Goal: Task Accomplishment & Management: Manage account settings

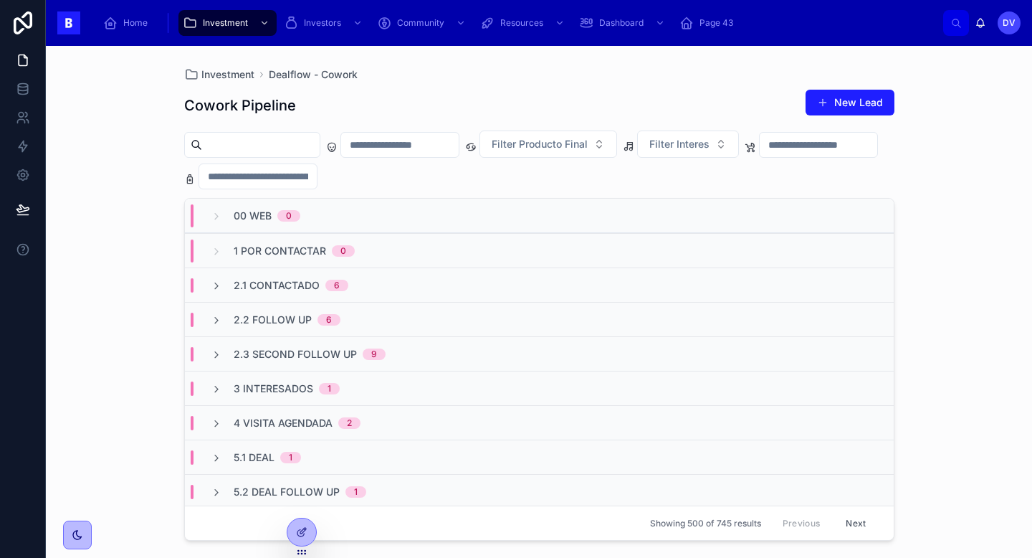
click at [444, 147] on input "text" at bounding box center [400, 145] width 118 height 20
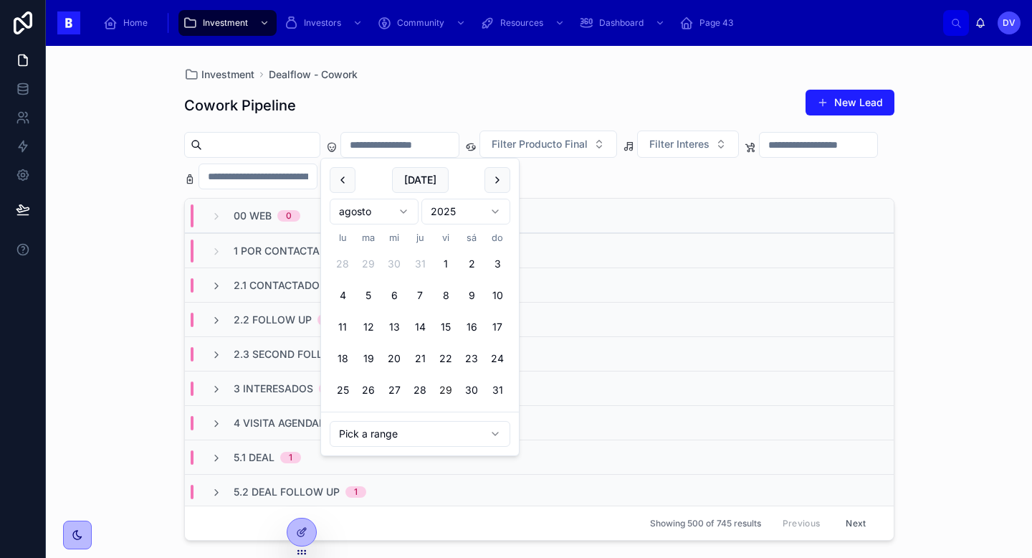
click at [450, 389] on button "29" at bounding box center [446, 390] width 26 height 26
click at [510, 115] on div "Cowork Pipeline New Lead" at bounding box center [539, 105] width 710 height 33
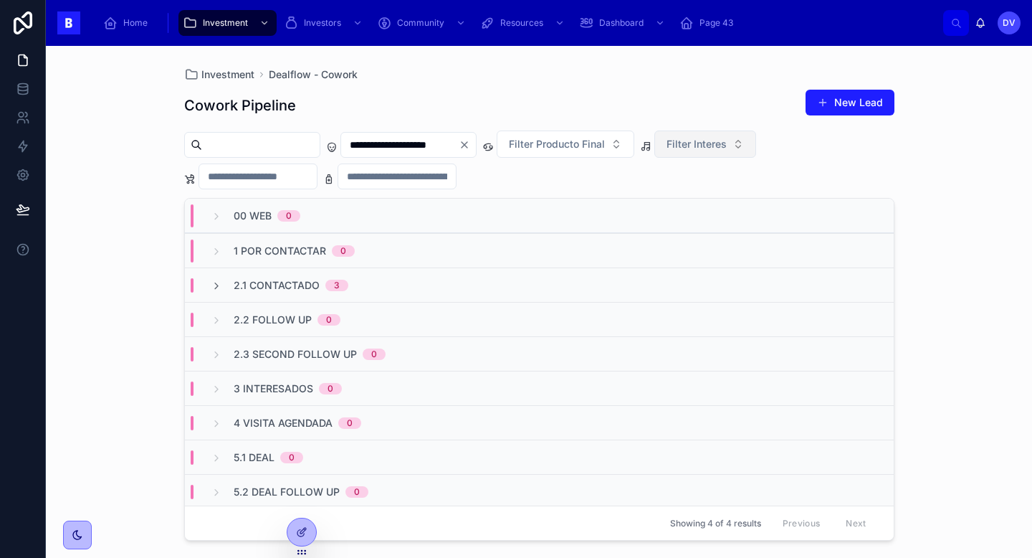
click at [727, 141] on span "Filter Interes" at bounding box center [697, 144] width 60 height 14
click at [732, 206] on div "Cowork" at bounding box center [732, 202] width 172 height 23
click at [733, 141] on button "Cowork" at bounding box center [694, 143] width 78 height 27
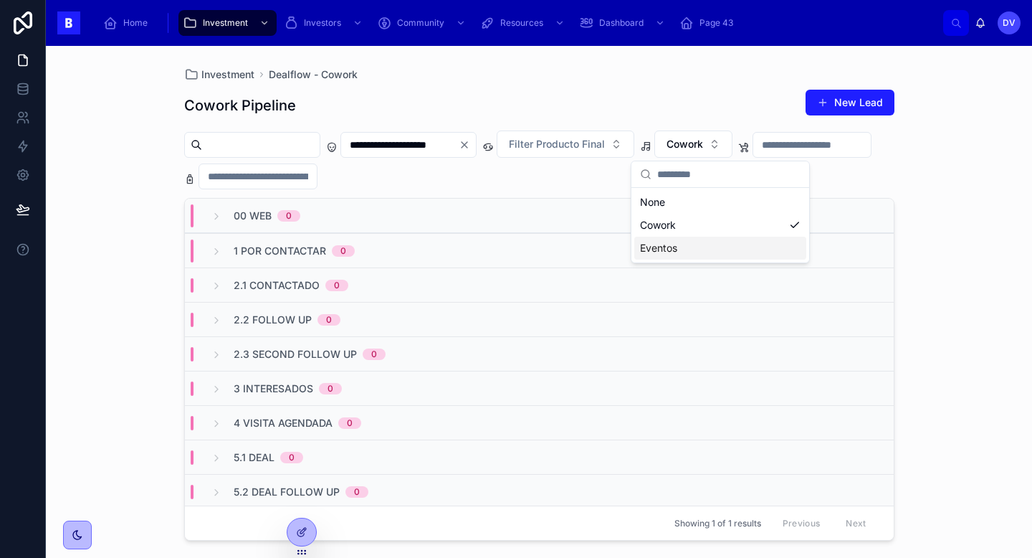
click at [701, 247] on div "Eventos" at bounding box center [720, 248] width 172 height 23
click at [447, 141] on input "**********" at bounding box center [400, 145] width 118 height 20
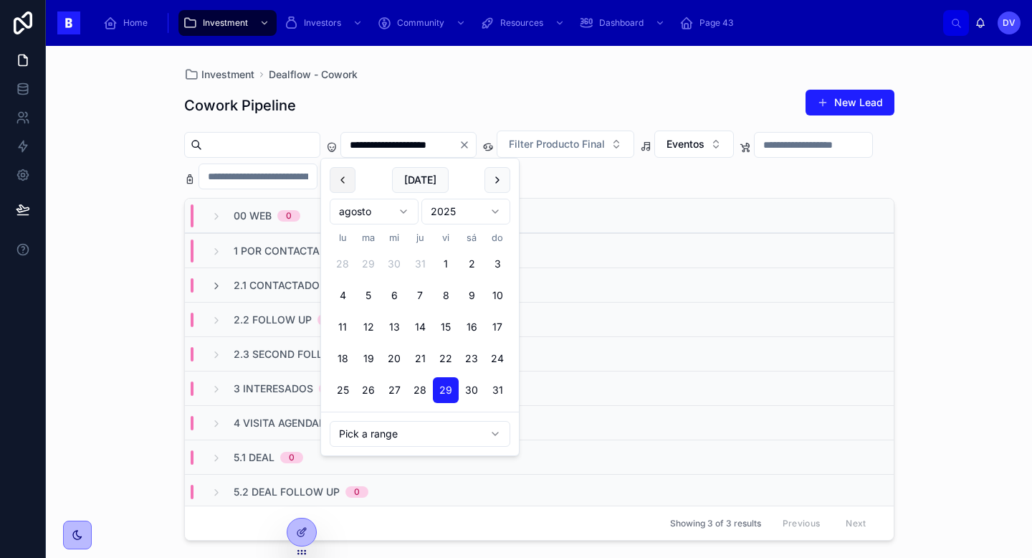
click at [349, 179] on button at bounding box center [343, 180] width 26 height 26
click at [345, 328] on button "14" at bounding box center [343, 327] width 26 height 26
type input "**********"
click at [498, 181] on button at bounding box center [498, 180] width 26 height 26
click at [617, 101] on div "Cowork Pipeline New Lead" at bounding box center [539, 105] width 710 height 33
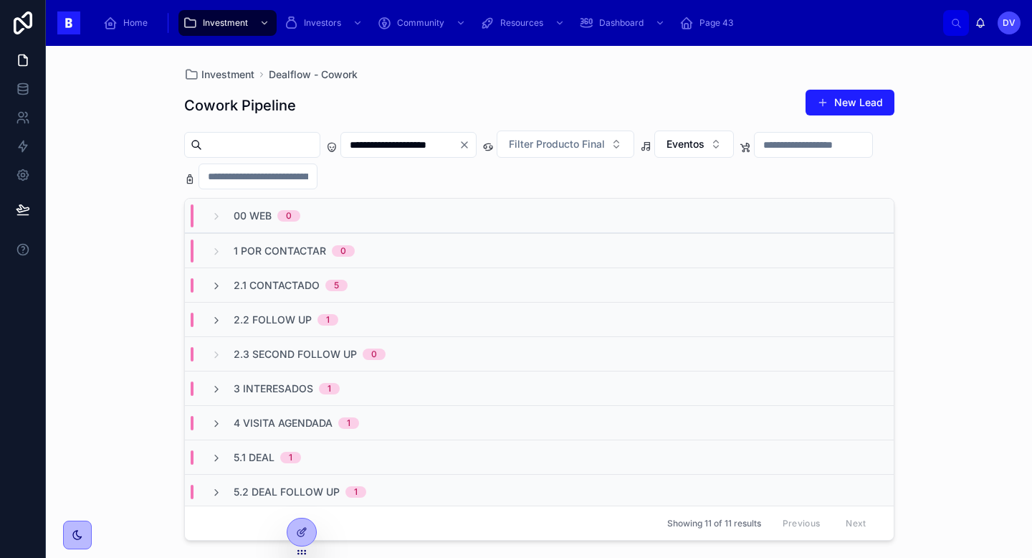
click at [470, 148] on icon "Clear" at bounding box center [464, 144] width 11 height 11
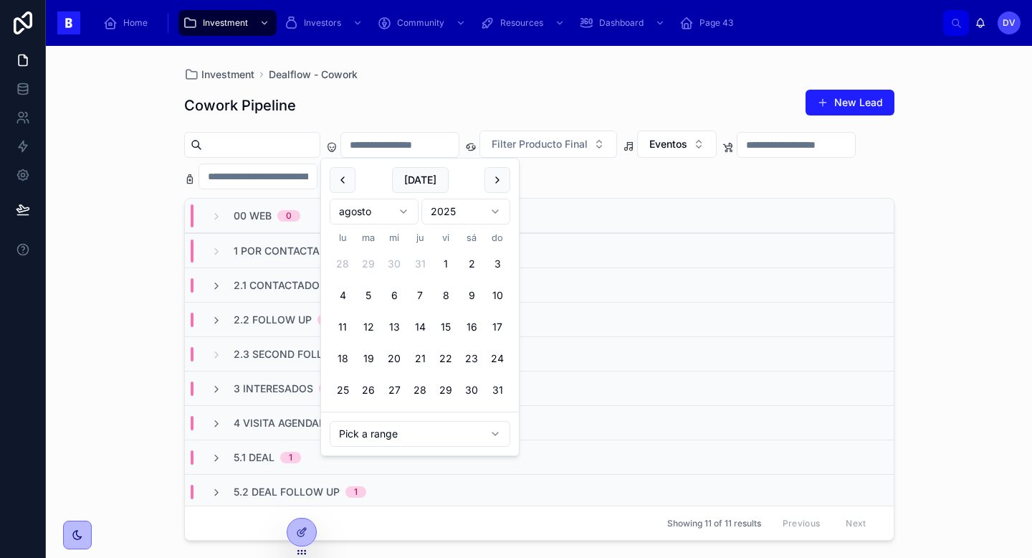
click at [457, 143] on input "text" at bounding box center [400, 145] width 118 height 20
click at [424, 391] on button "28" at bounding box center [420, 390] width 26 height 26
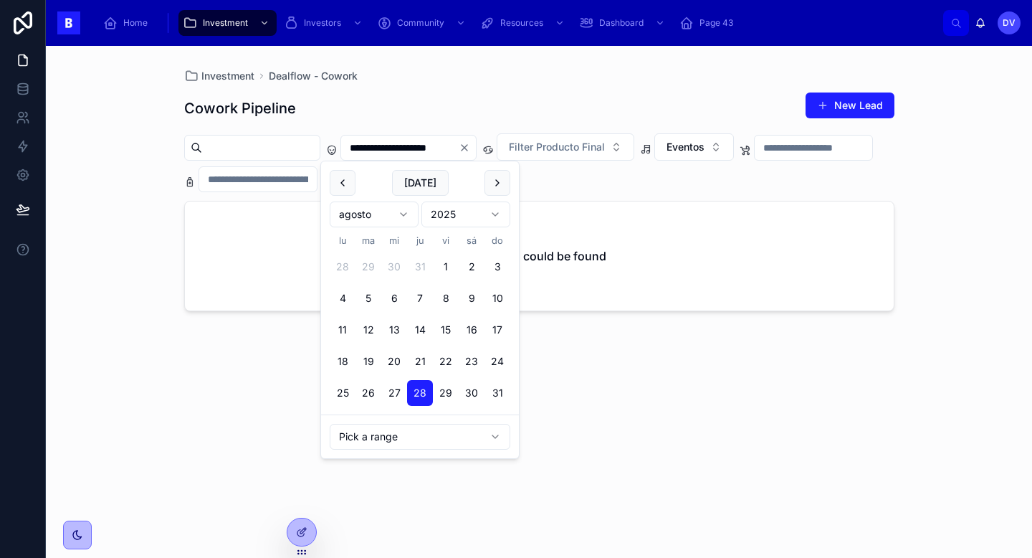
click at [618, 70] on div "Investment Dealflow - Cowork" at bounding box center [539, 76] width 710 height 14
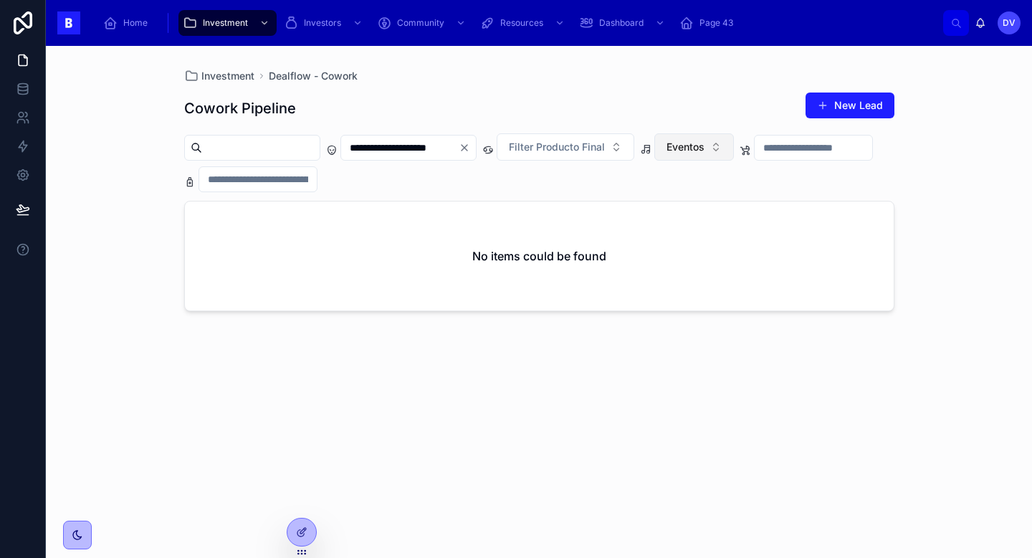
click at [734, 156] on button "Eventos" at bounding box center [695, 146] width 80 height 27
click at [715, 226] on div "Cowork" at bounding box center [721, 228] width 172 height 23
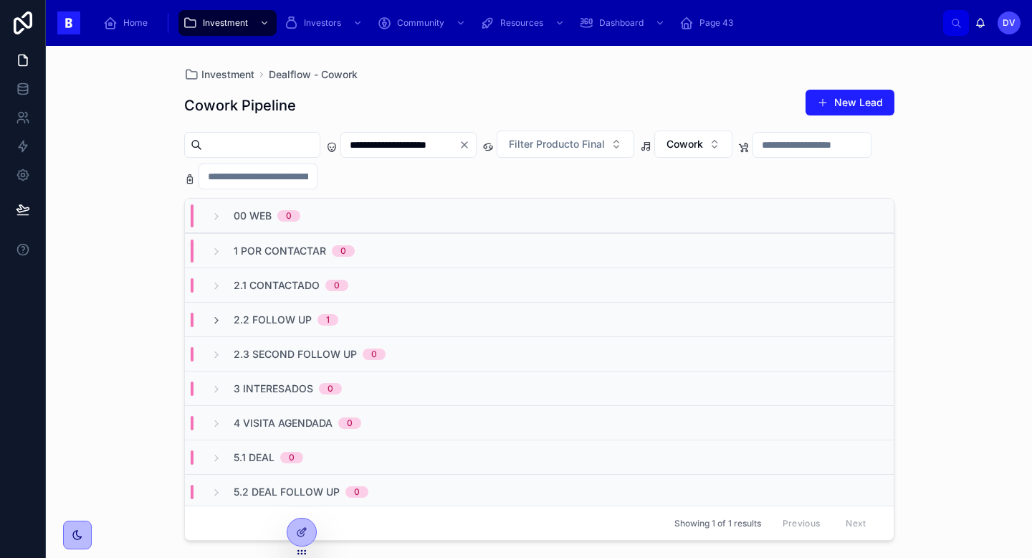
click at [270, 323] on span "2.2 Follow Up" at bounding box center [273, 320] width 78 height 14
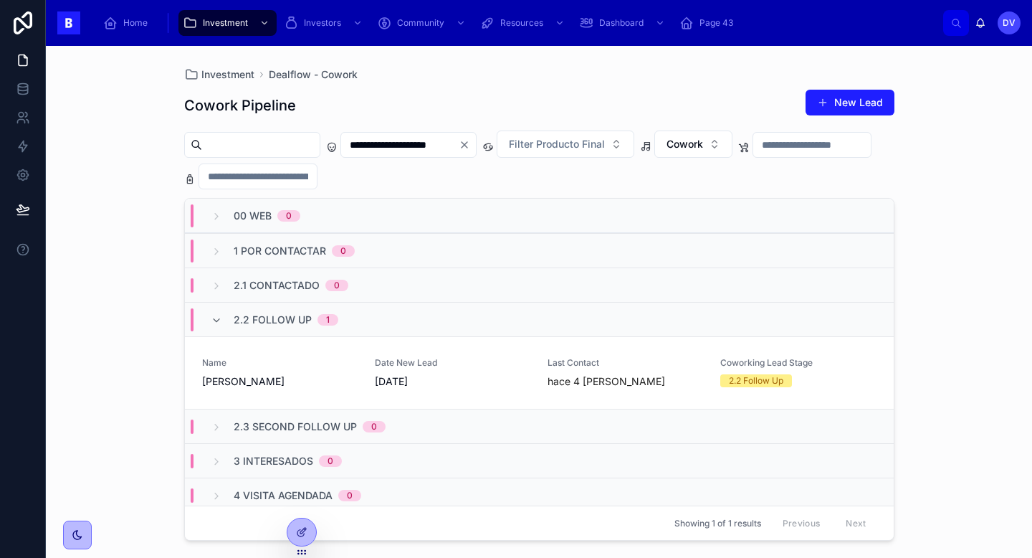
click at [288, 319] on span "2.2 Follow Up" at bounding box center [273, 320] width 78 height 14
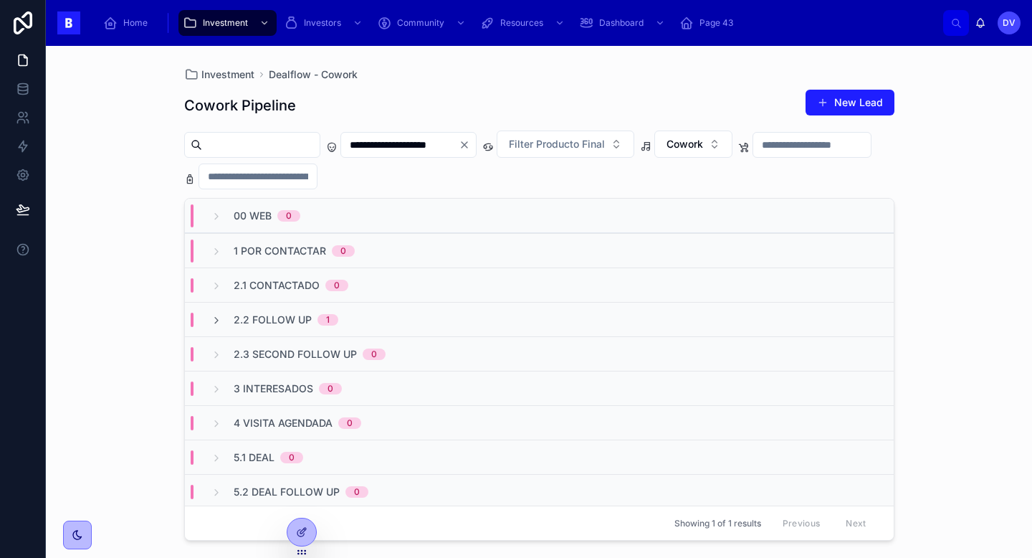
scroll to position [1, 0]
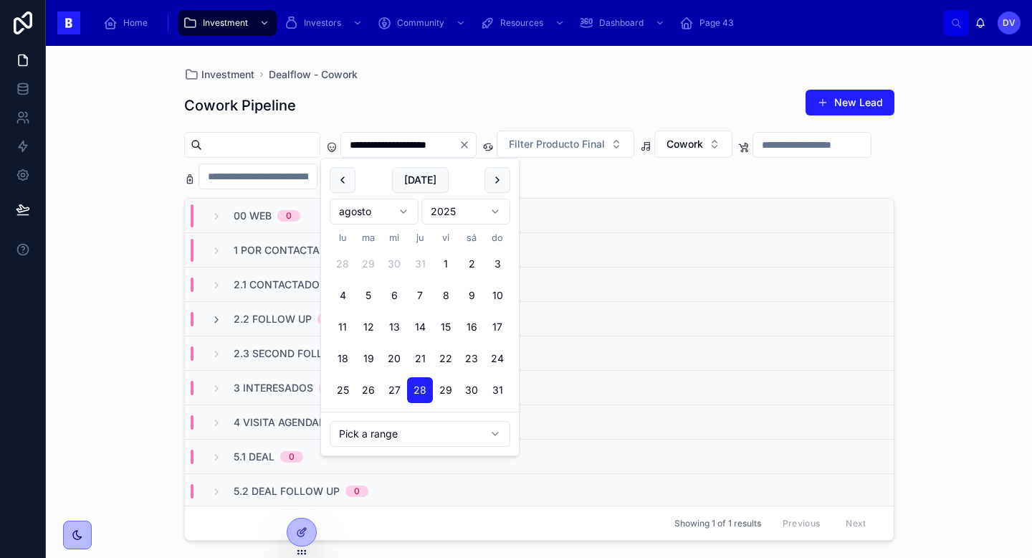
click at [459, 144] on input "**********" at bounding box center [400, 145] width 118 height 20
click at [343, 190] on button at bounding box center [343, 180] width 26 height 26
click at [343, 328] on button "14" at bounding box center [343, 327] width 26 height 26
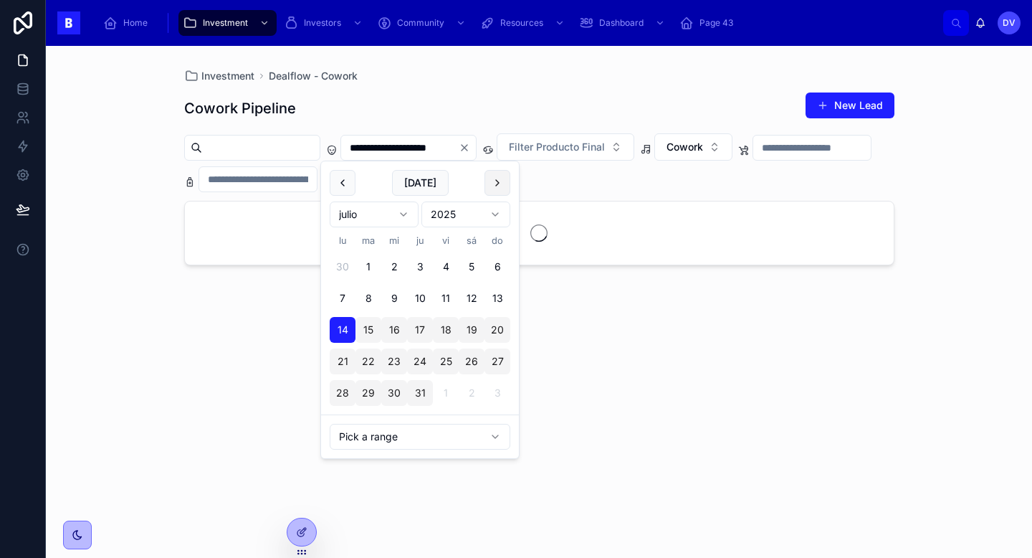
click at [496, 181] on button at bounding box center [498, 183] width 26 height 26
click at [450, 395] on button "29" at bounding box center [446, 393] width 26 height 26
type input "**********"
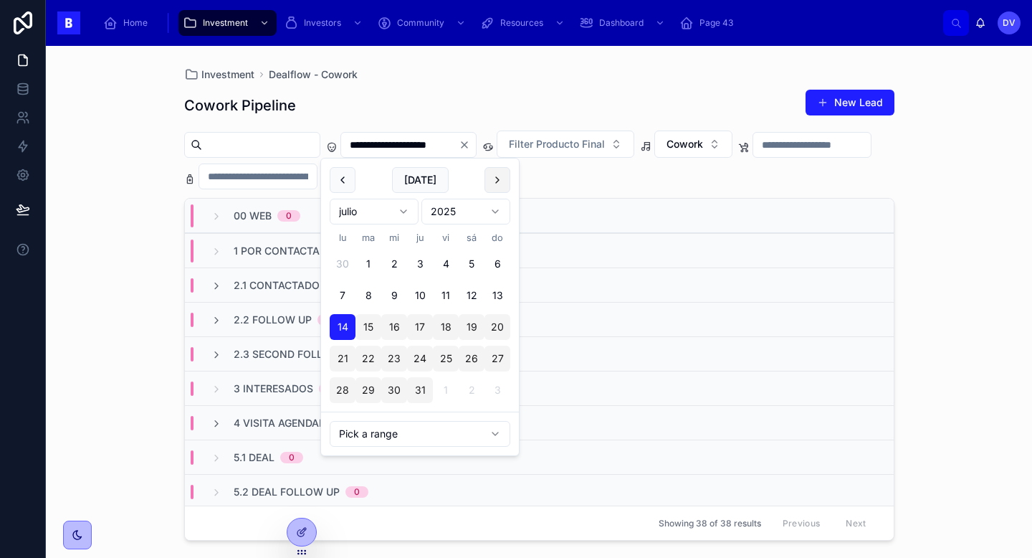
click at [498, 185] on button at bounding box center [498, 180] width 26 height 26
click at [571, 95] on div "Cowork Pipeline New Lead" at bounding box center [539, 105] width 710 height 33
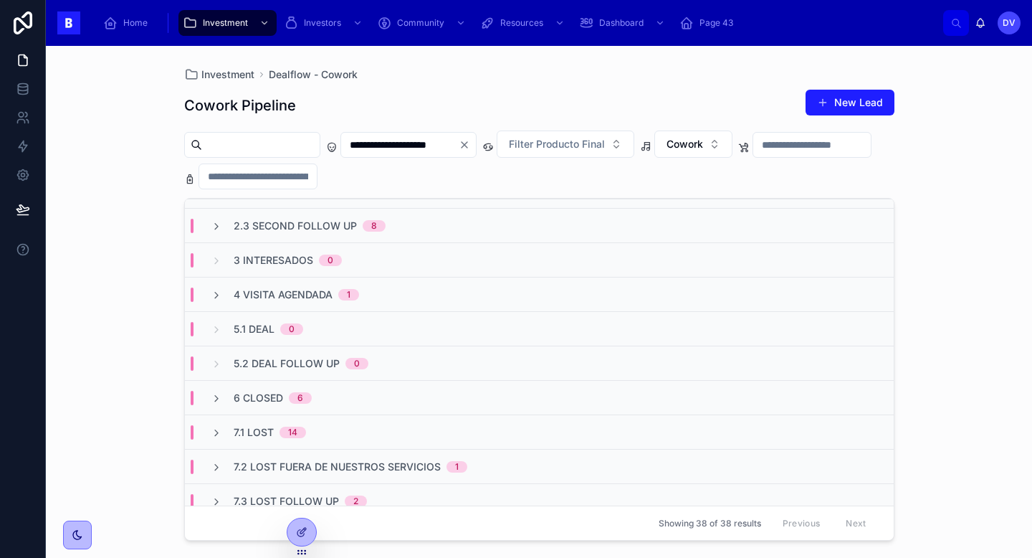
scroll to position [141, 0]
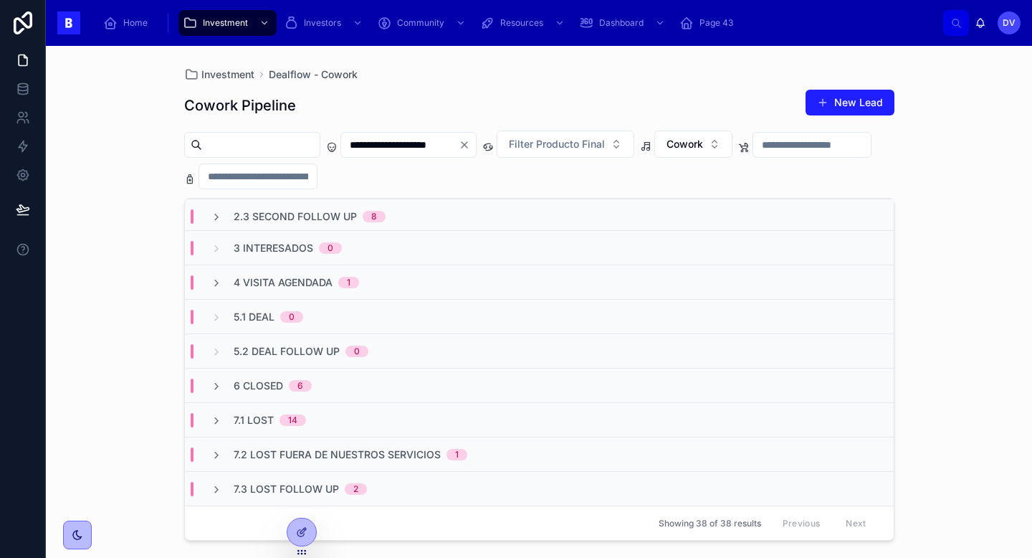
click at [261, 458] on span "7.2 Lost Fuera de nuestros servicios" at bounding box center [337, 454] width 207 height 14
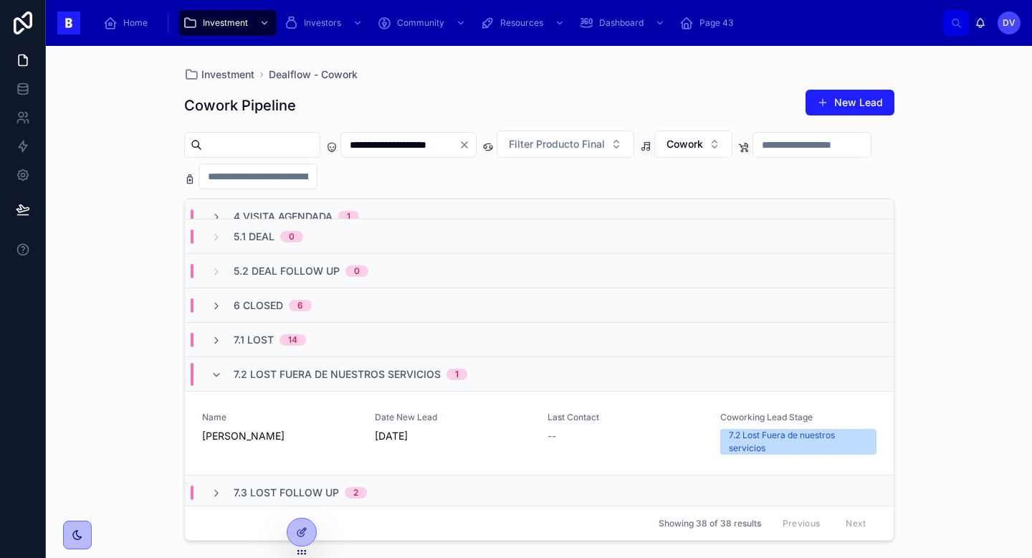
scroll to position [224, 0]
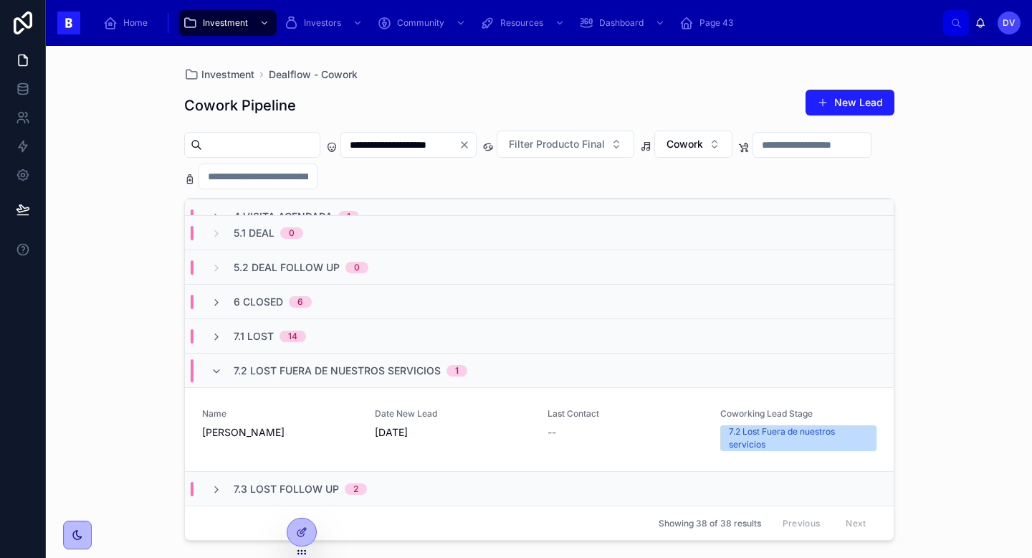
click at [254, 366] on span "7.2 Lost Fuera de nuestros servicios" at bounding box center [337, 370] width 207 height 14
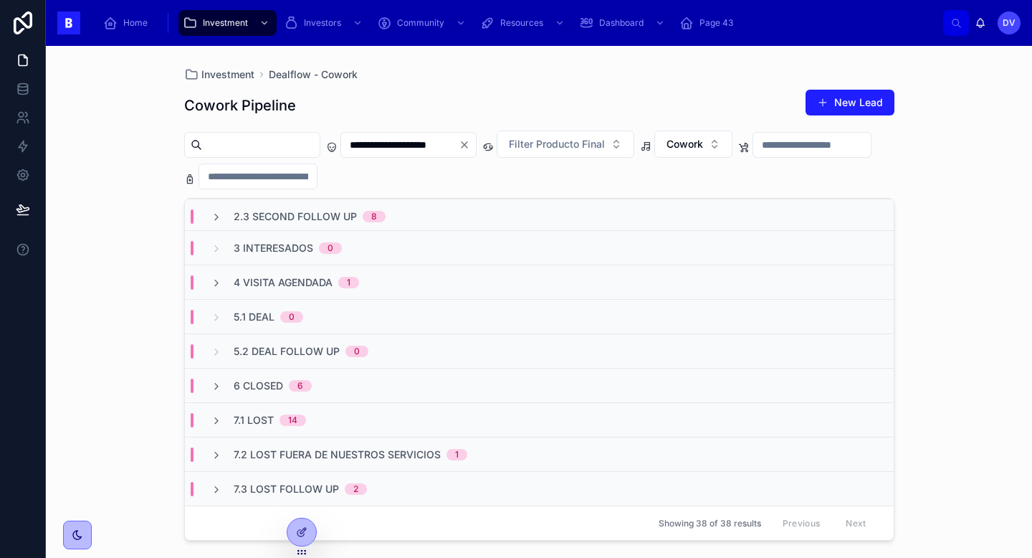
scroll to position [141, 0]
click at [294, 460] on span "7.2 Lost Fuera de nuestros servicios" at bounding box center [337, 454] width 207 height 14
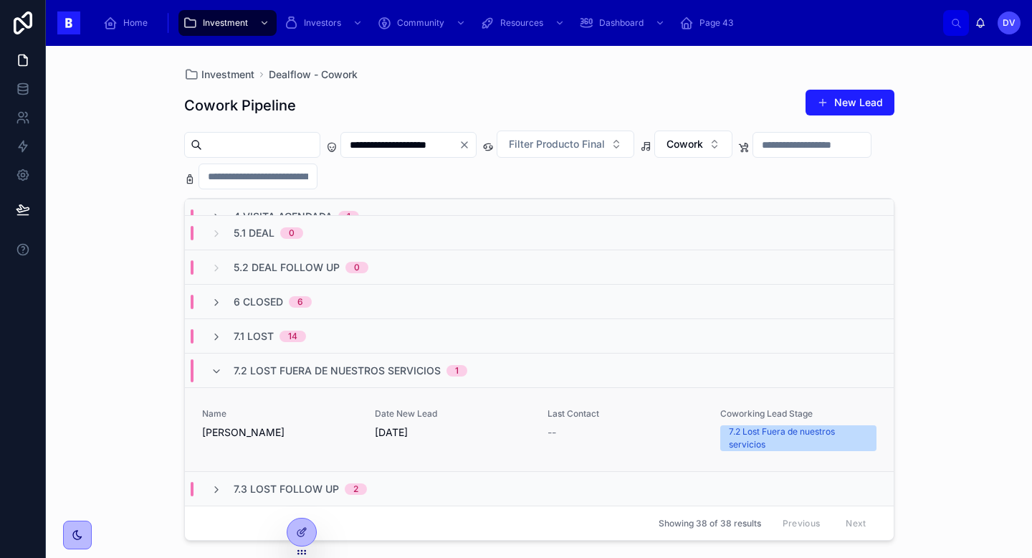
click at [469, 404] on link "Name [PERSON_NAME] Date New Lead [DATE] Last Contact -- Coworking Lead Stage 7.…" at bounding box center [539, 429] width 709 height 84
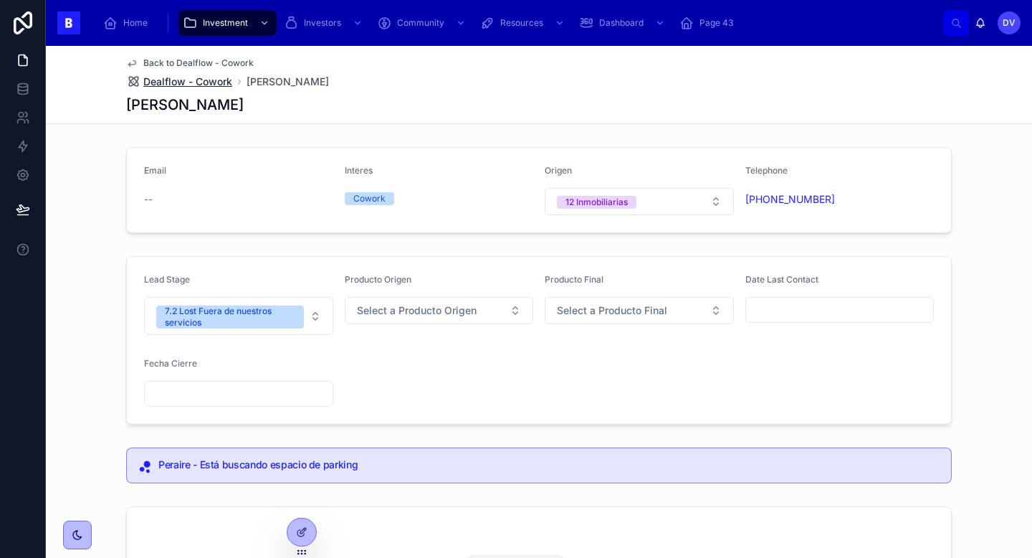
click at [222, 86] on span "Dealflow - Cowork" at bounding box center [187, 82] width 89 height 14
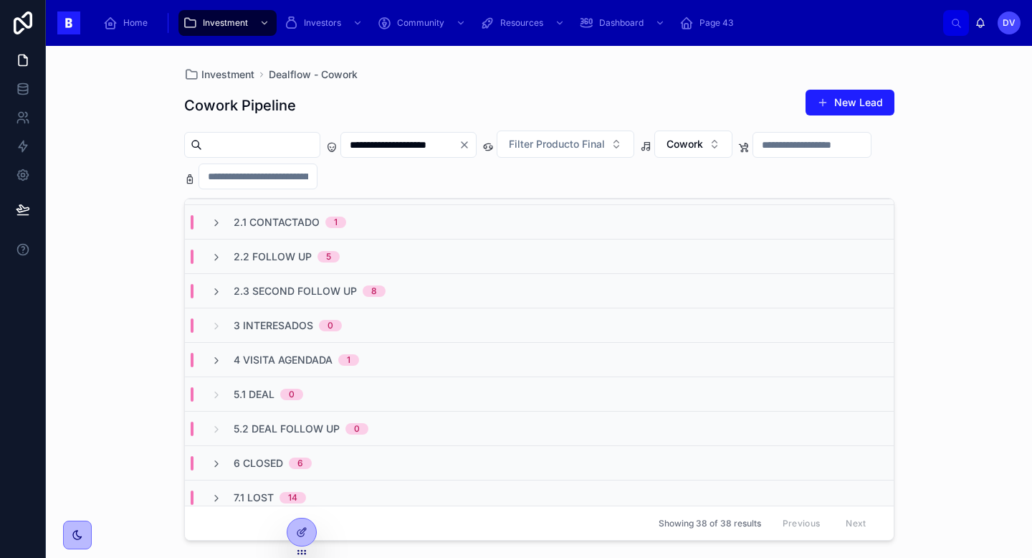
scroll to position [67, 0]
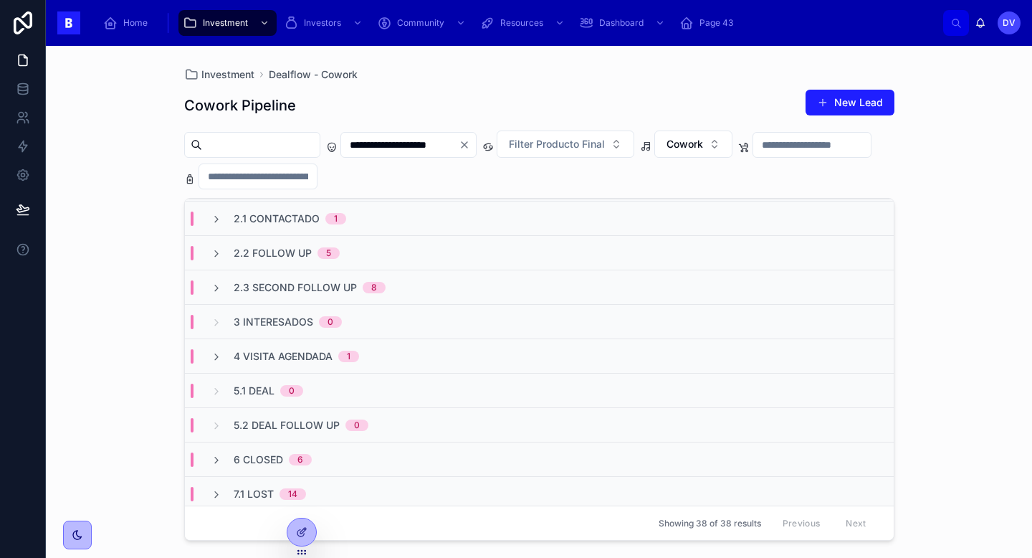
click at [319, 359] on span "4 Visita Agendada" at bounding box center [283, 356] width 99 height 14
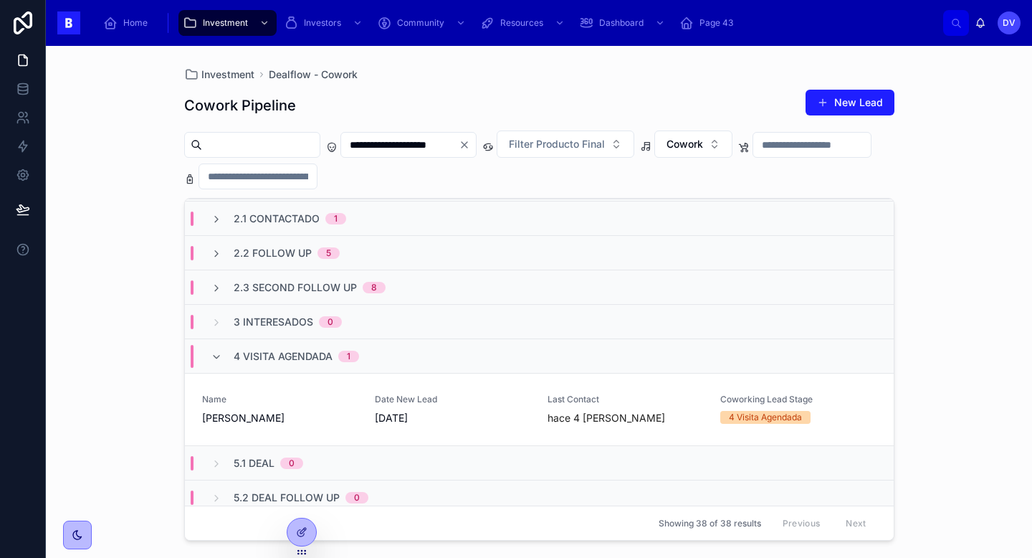
click at [319, 359] on span "4 Visita Agendada" at bounding box center [283, 356] width 99 height 14
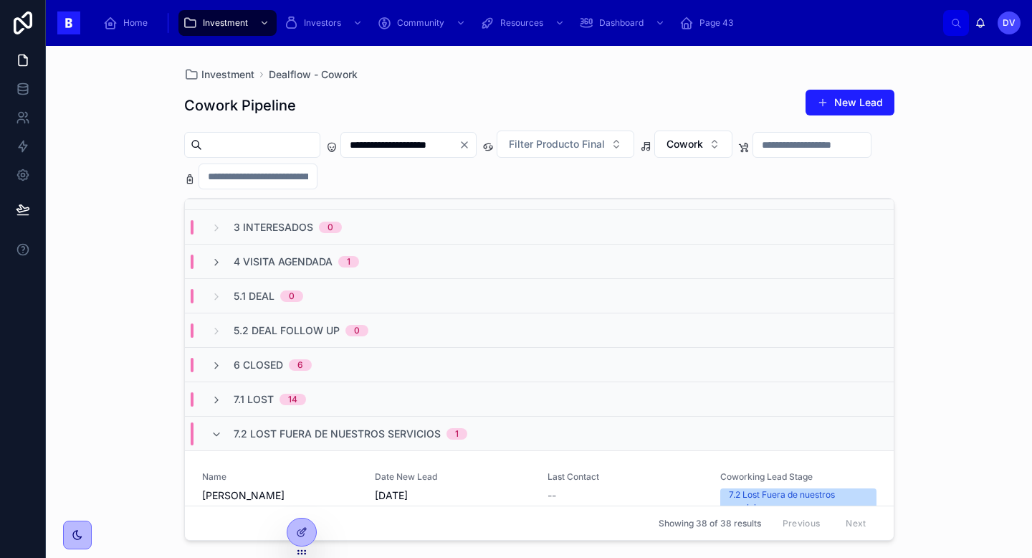
scroll to position [171, 0]
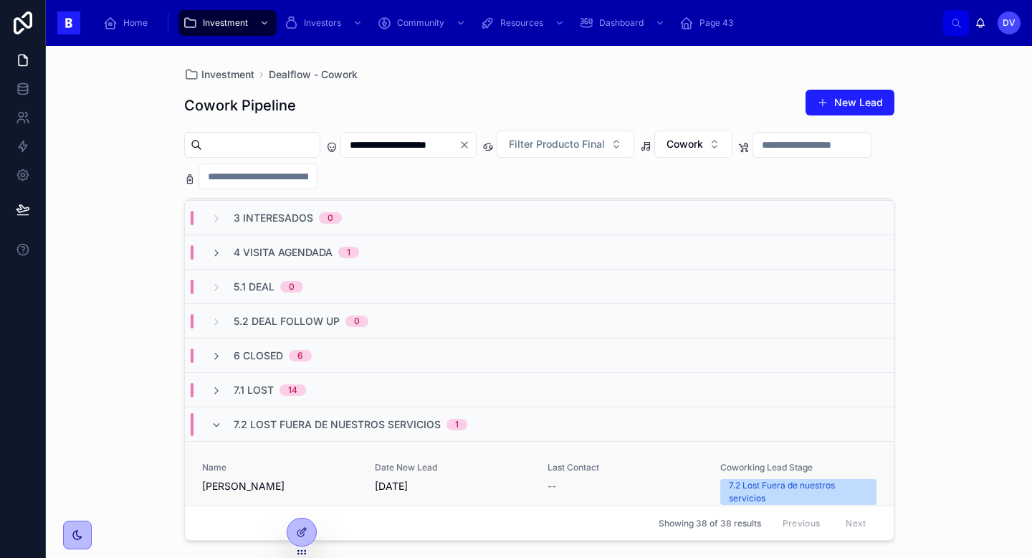
click at [343, 470] on span "Name" at bounding box center [280, 467] width 156 height 11
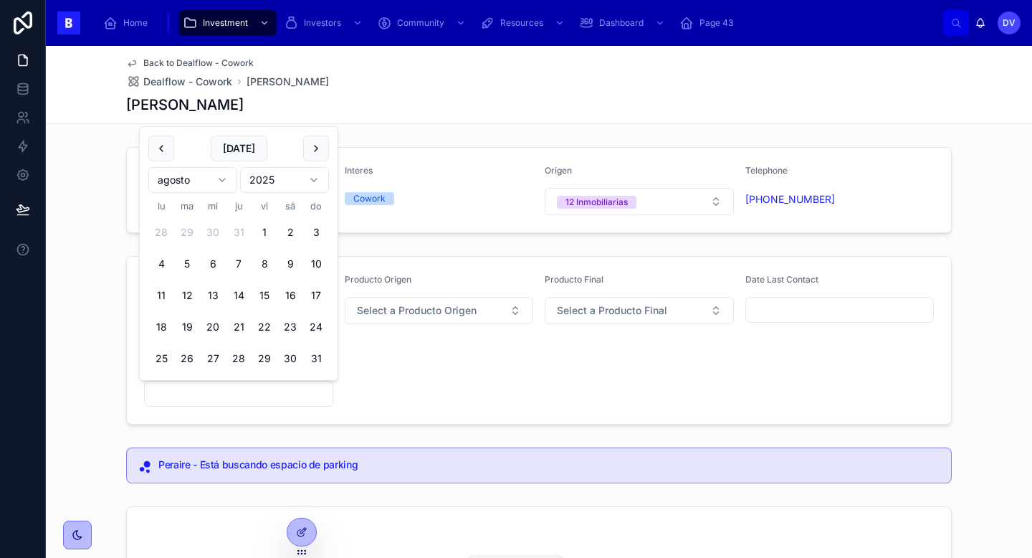
click at [285, 394] on input "text" at bounding box center [239, 394] width 188 height 20
click at [262, 325] on button "22" at bounding box center [265, 327] width 26 height 26
type input "*********"
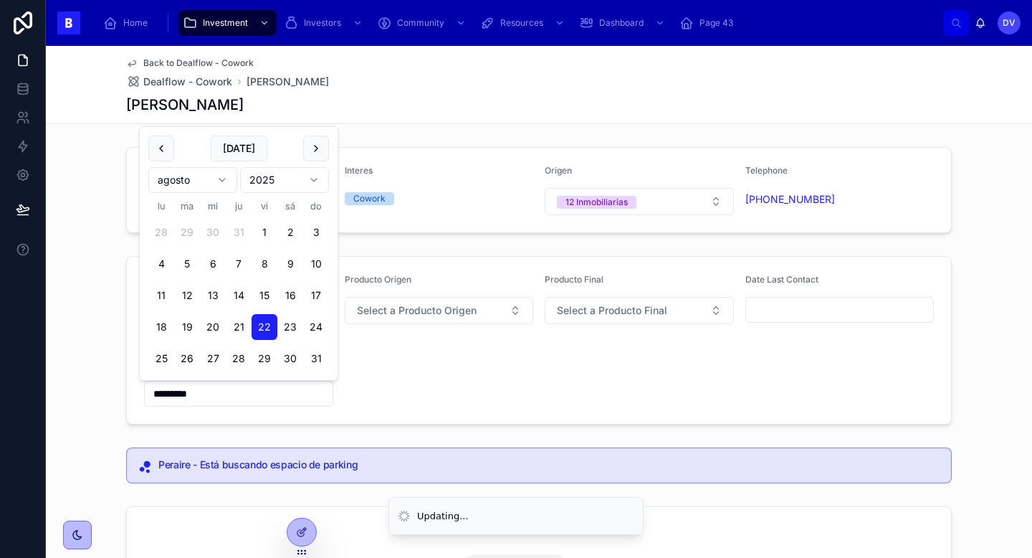
click at [429, 414] on form "Lead Stage 7.2 Lost Fuera de nuestros servicios Producto Origen Select a Produc…" at bounding box center [539, 340] width 824 height 167
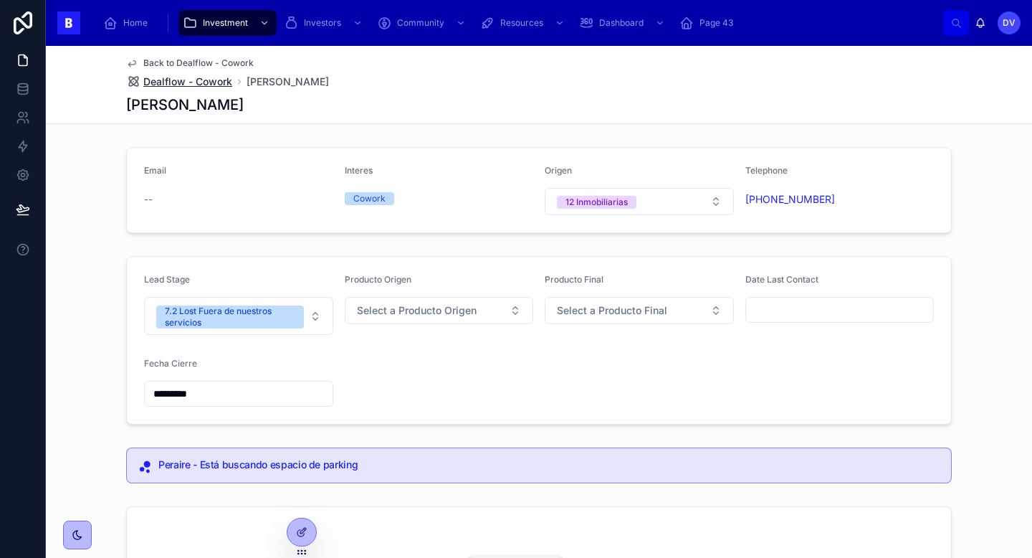
click at [224, 83] on span "Dealflow - Cowork" at bounding box center [187, 82] width 89 height 14
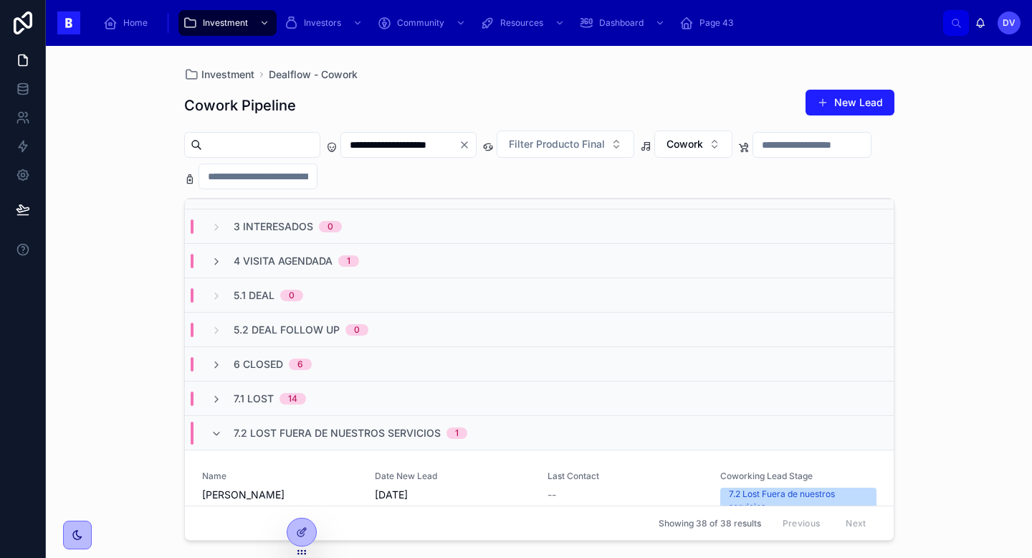
scroll to position [183, 0]
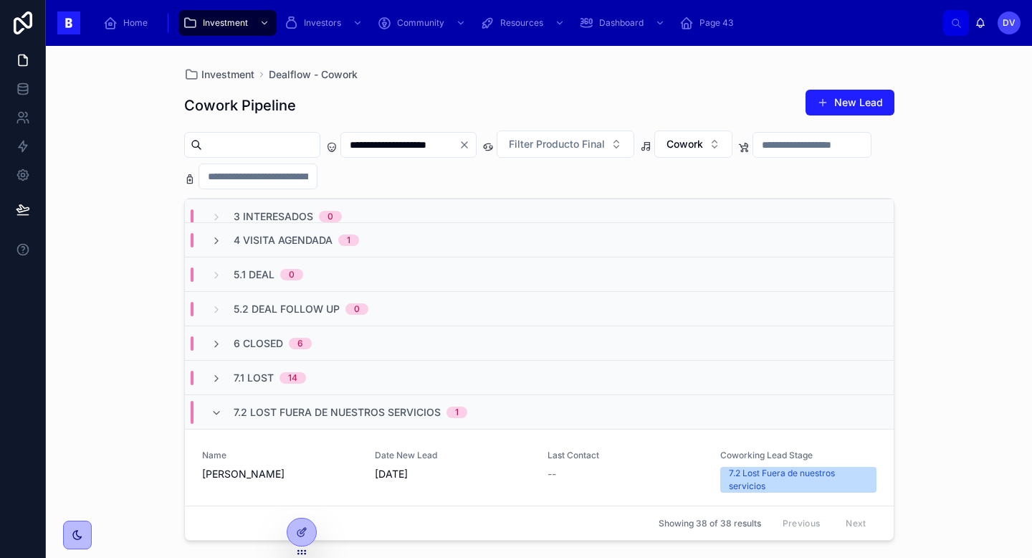
click at [337, 410] on span "7.2 Lost Fuera de nuestros servicios" at bounding box center [337, 412] width 207 height 14
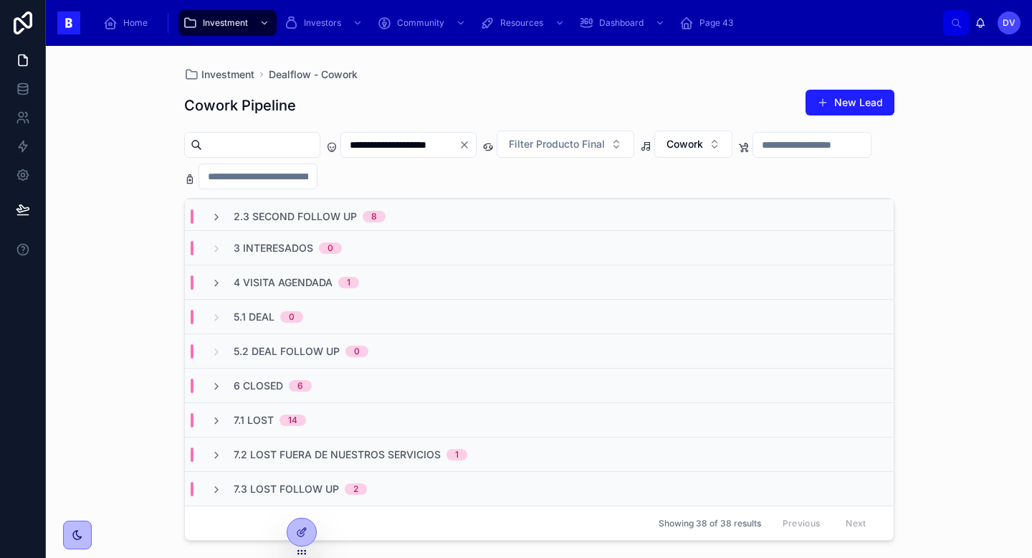
click at [325, 485] on span "7.3 Lost Follow Up" at bounding box center [286, 489] width 105 height 14
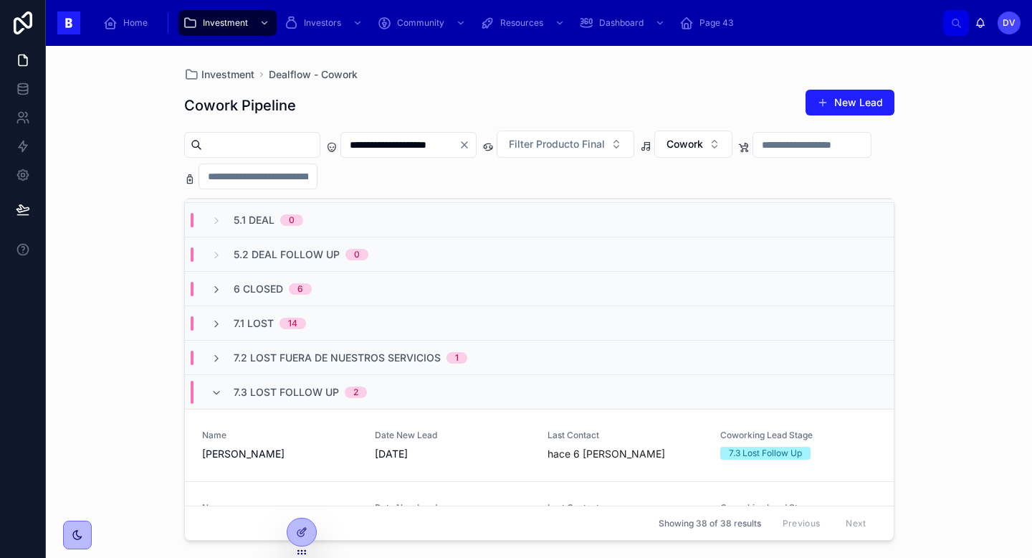
scroll to position [285, 0]
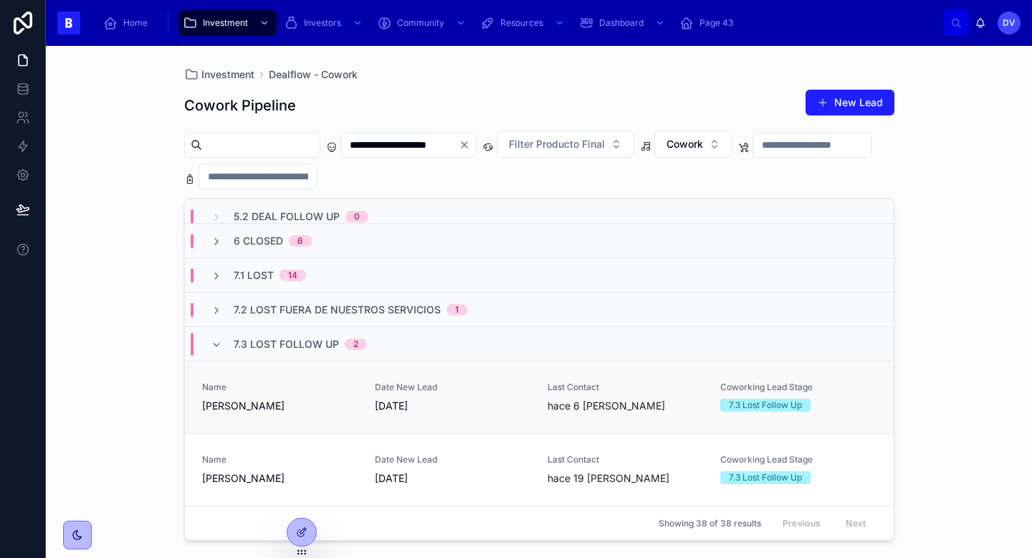
click at [343, 406] on span "[PERSON_NAME]" at bounding box center [280, 406] width 156 height 14
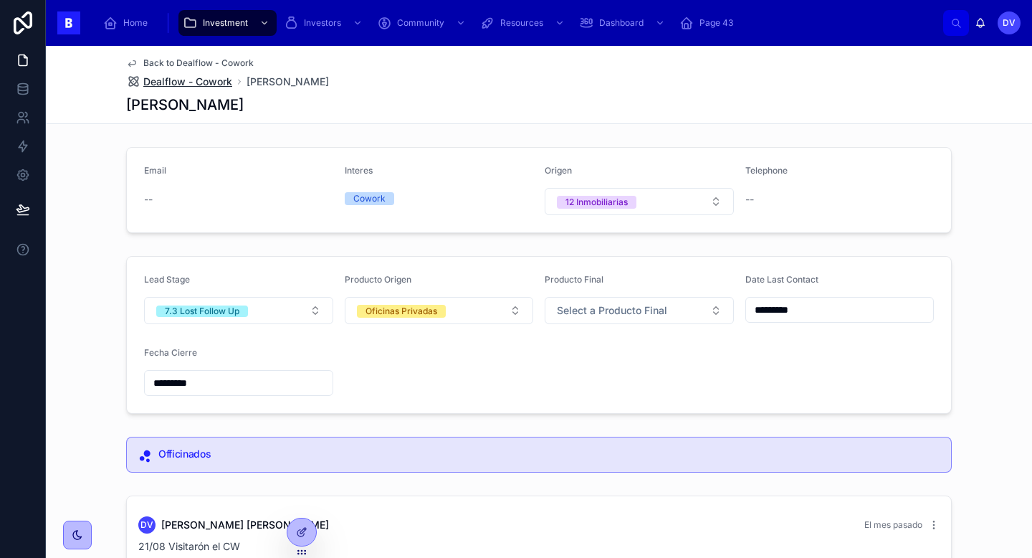
click at [227, 82] on span "Dealflow - Cowork" at bounding box center [187, 82] width 89 height 14
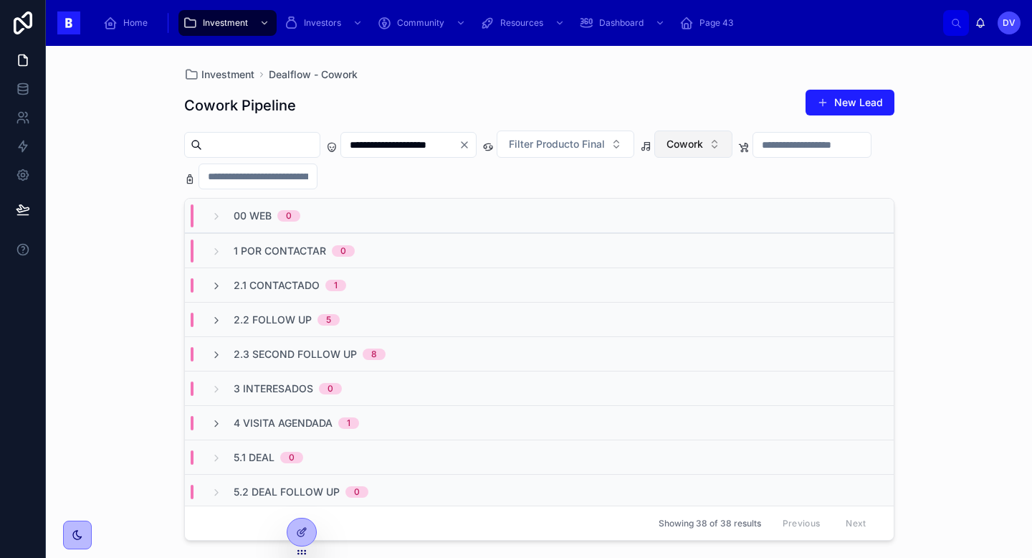
click at [733, 146] on button "Cowork" at bounding box center [694, 143] width 78 height 27
click at [721, 246] on div "Eventos" at bounding box center [720, 248] width 172 height 23
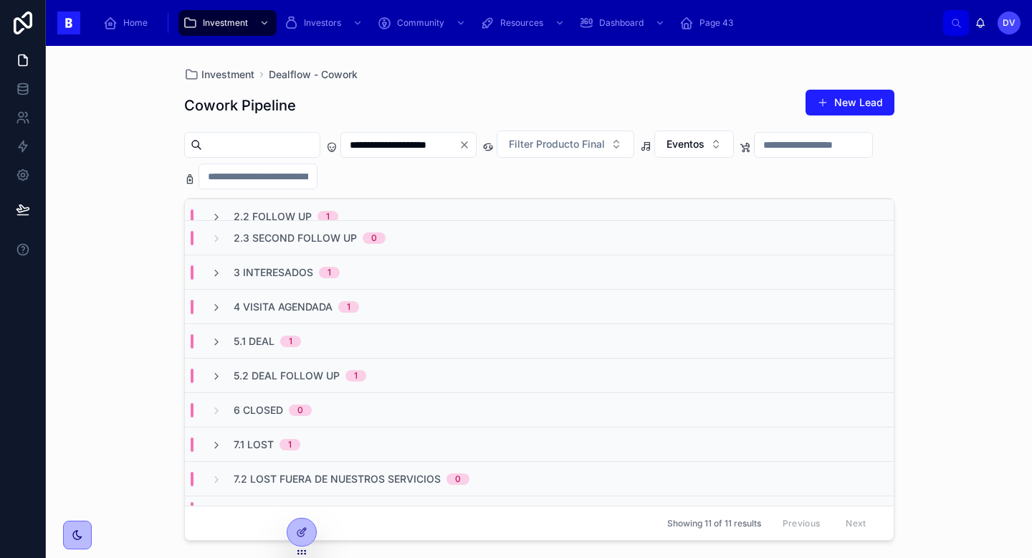
scroll to position [141, 0]
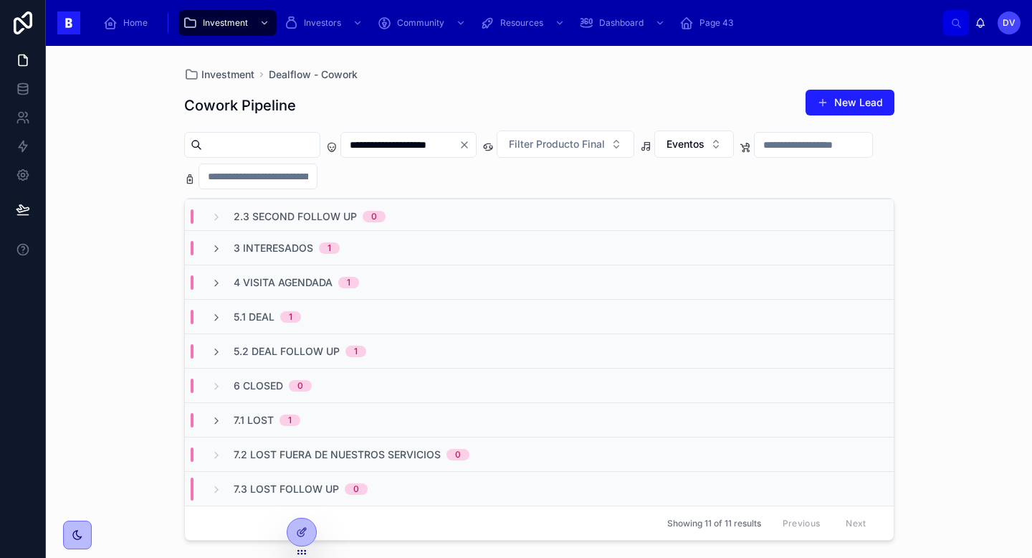
click at [470, 147] on icon "Clear" at bounding box center [464, 144] width 11 height 11
click at [450, 140] on input "text" at bounding box center [400, 145] width 118 height 20
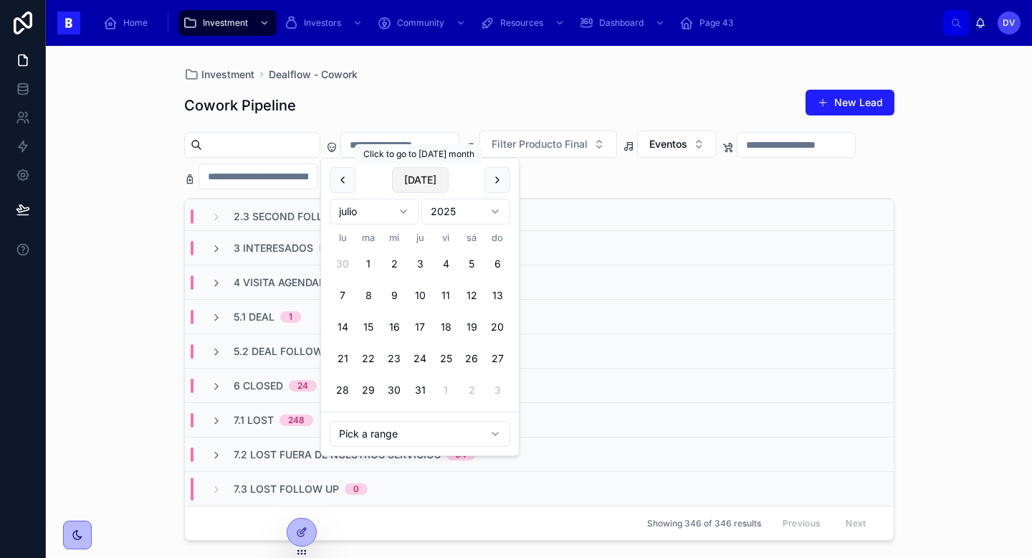
click at [429, 182] on button "[DATE]" at bounding box center [420, 180] width 57 height 26
click at [346, 174] on button at bounding box center [343, 180] width 26 height 26
click at [419, 395] on button "28" at bounding box center [420, 390] width 26 height 26
type input "**********"
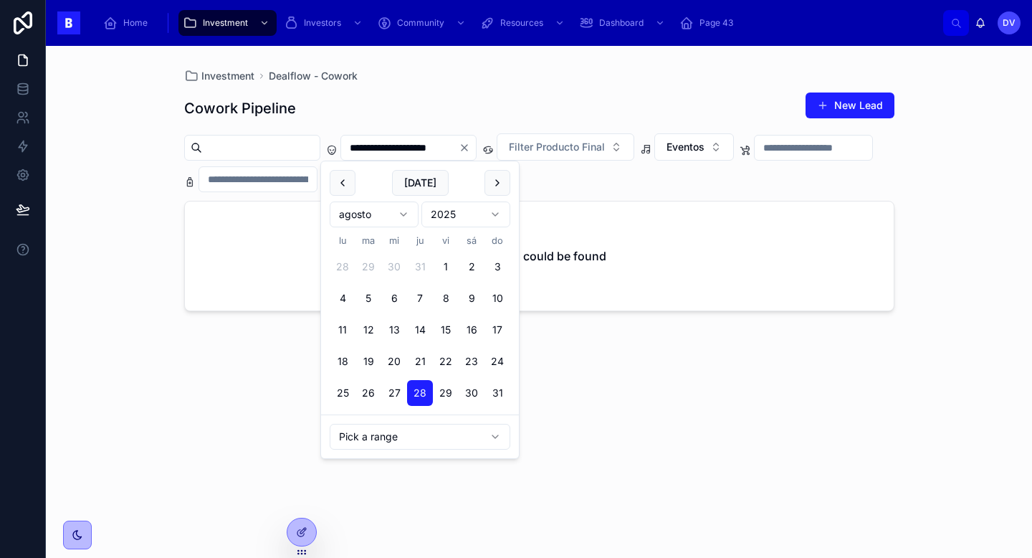
click at [442, 98] on div "Cowork Pipeline New Lead" at bounding box center [539, 108] width 710 height 33
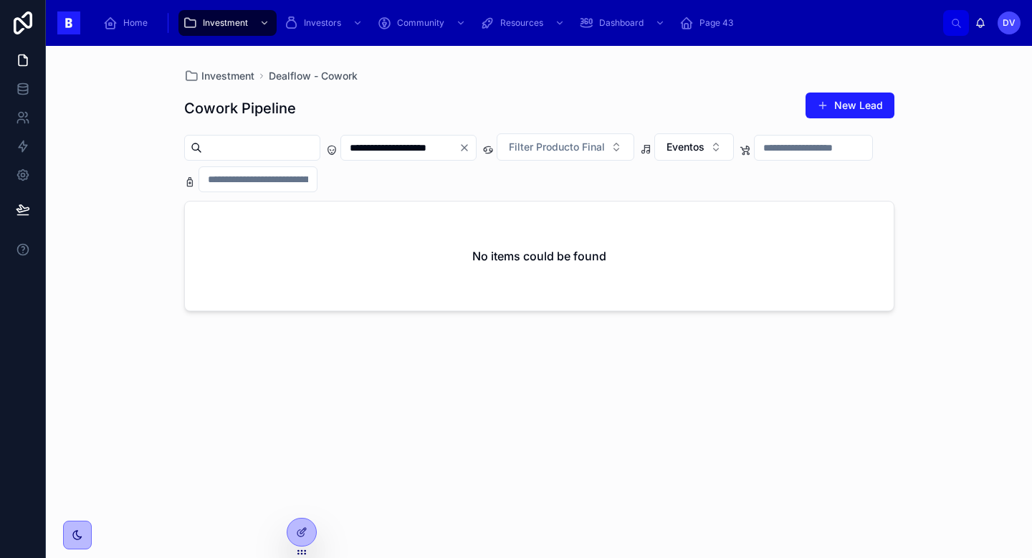
click at [477, 153] on div "**********" at bounding box center [409, 148] width 136 height 26
click at [470, 151] on icon "Clear" at bounding box center [464, 147] width 11 height 11
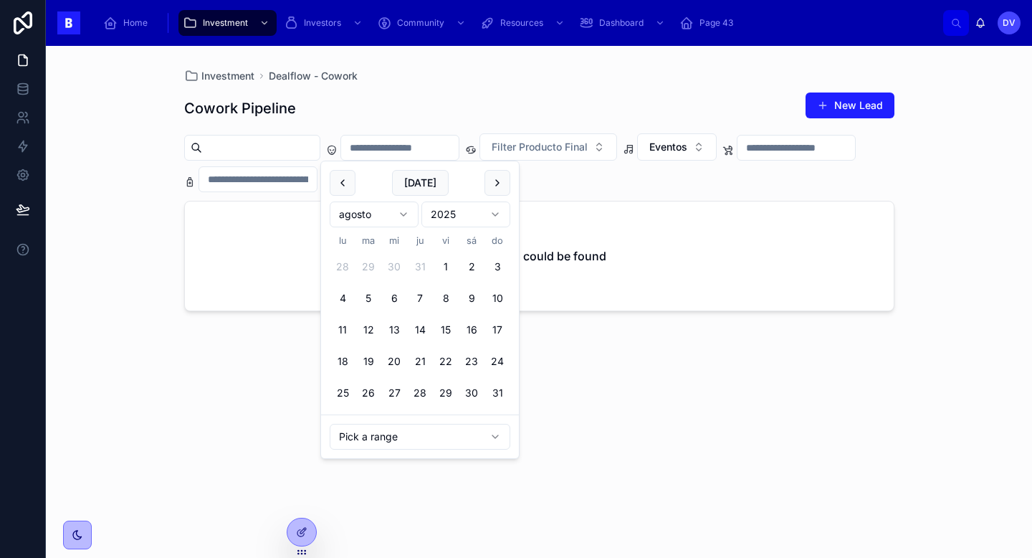
click at [443, 149] on input "text" at bounding box center [400, 148] width 118 height 20
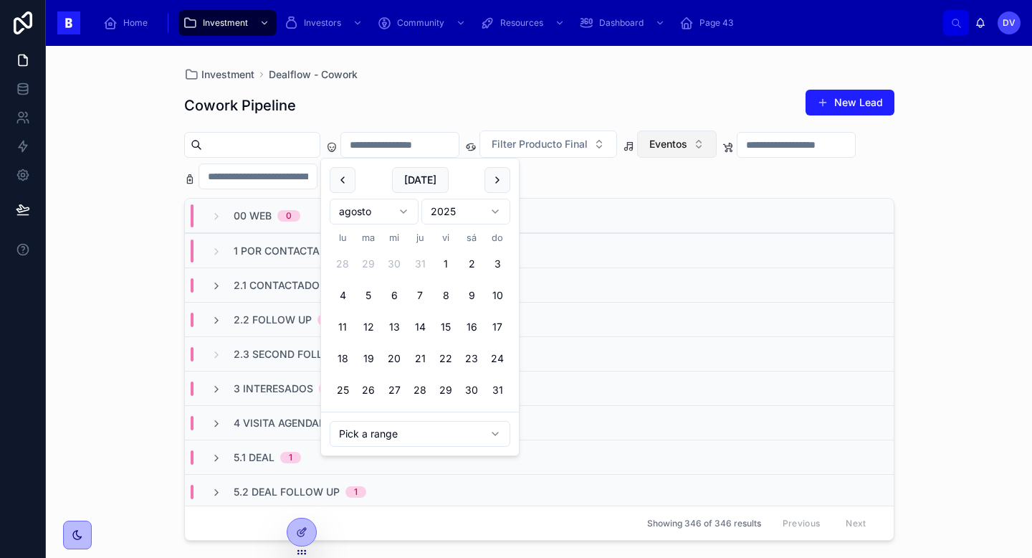
click at [716, 149] on button "Eventos" at bounding box center [677, 143] width 80 height 27
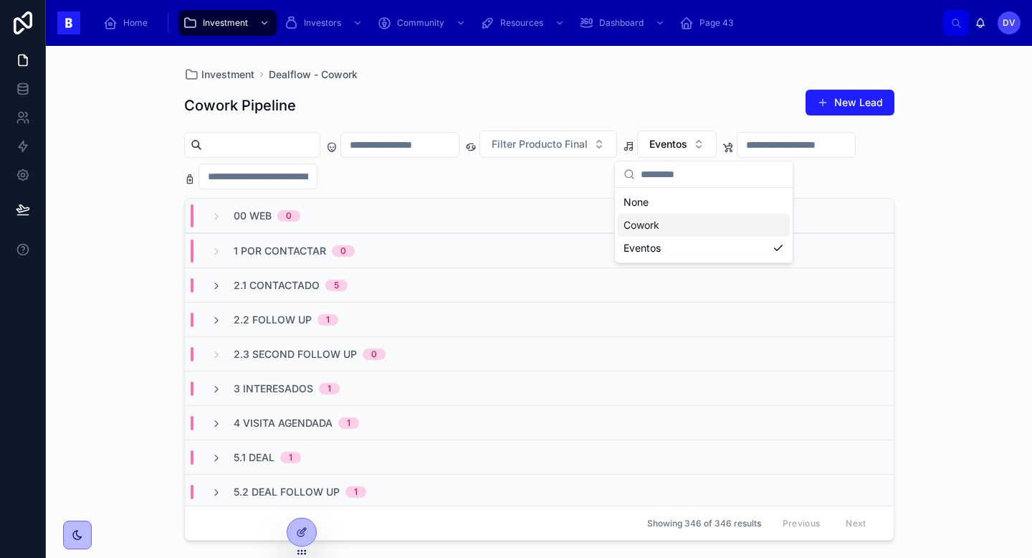
click at [707, 225] on div "Cowork" at bounding box center [704, 225] width 172 height 23
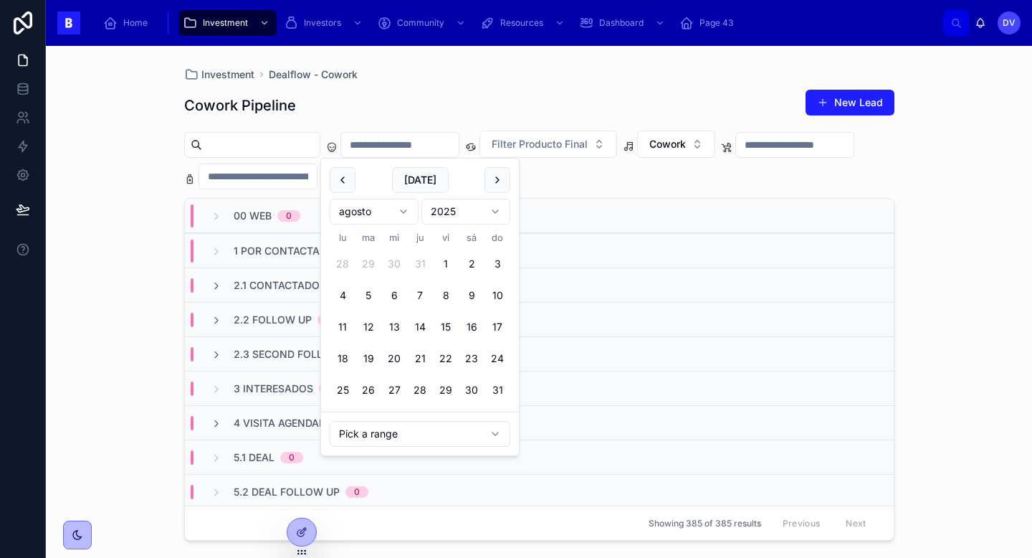
click at [417, 143] on input "text" at bounding box center [400, 145] width 118 height 20
click at [389, 392] on button "27" at bounding box center [394, 390] width 26 height 26
click at [469, 90] on div "Cowork Pipeline New Lead" at bounding box center [539, 105] width 710 height 33
click at [459, 143] on input "**********" at bounding box center [400, 145] width 118 height 20
click at [425, 387] on button "28" at bounding box center [420, 390] width 26 height 26
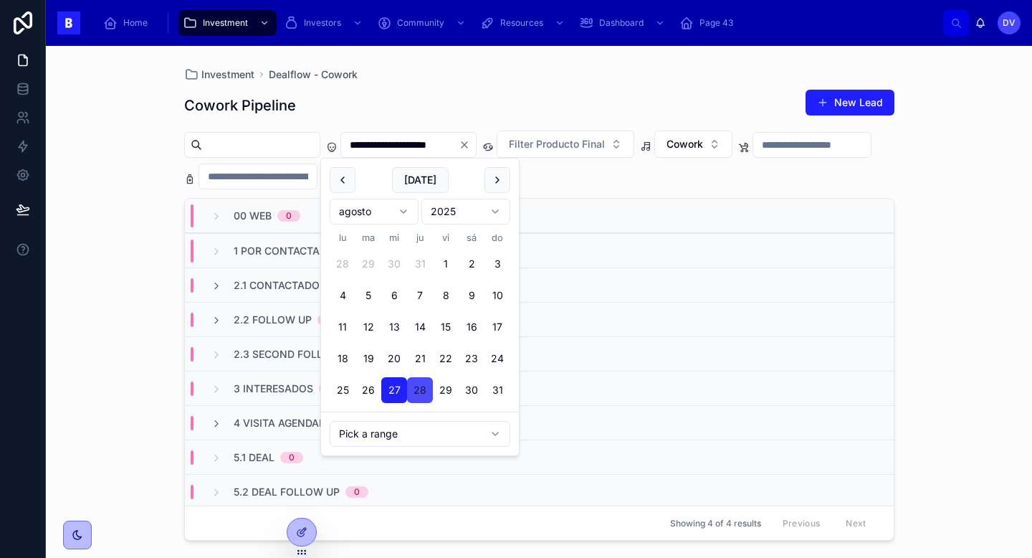
click at [421, 394] on button "28" at bounding box center [420, 390] width 26 height 26
type input "**********"
click at [449, 96] on div "Cowork Pipeline New Lead" at bounding box center [539, 105] width 710 height 33
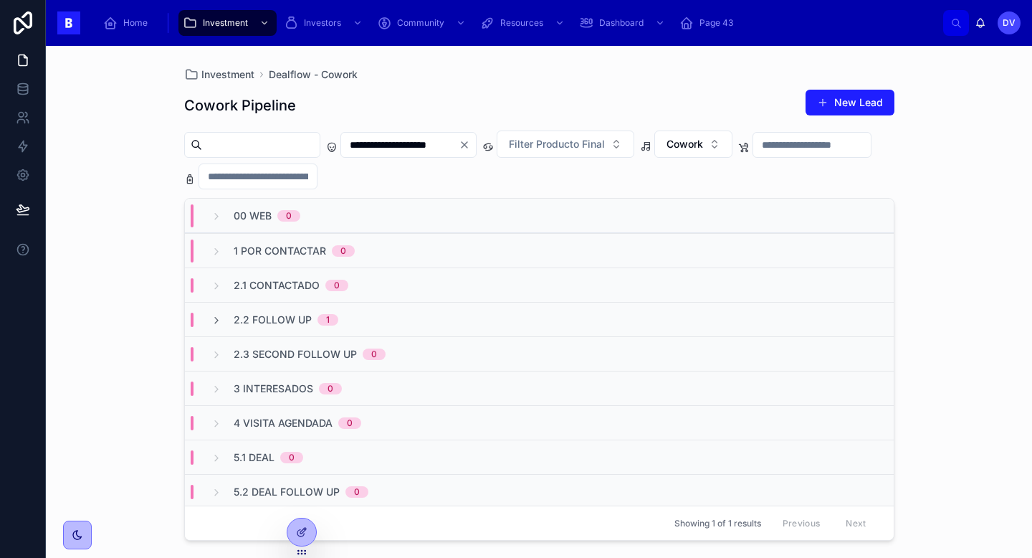
click at [467, 146] on icon "Clear" at bounding box center [465, 145] width 6 height 6
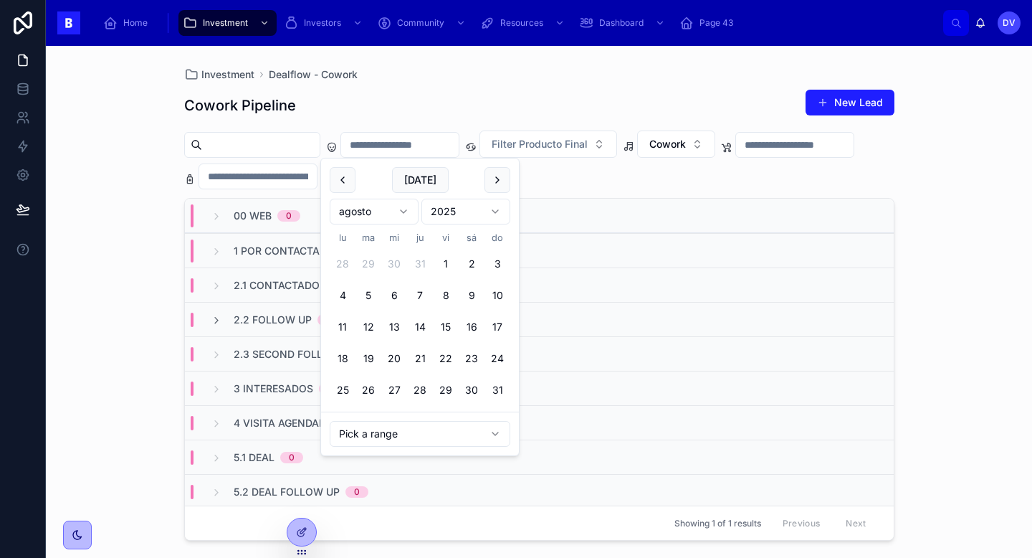
click at [447, 146] on input "text" at bounding box center [400, 145] width 118 height 20
click at [349, 175] on button at bounding box center [343, 180] width 26 height 26
click at [345, 323] on button "14" at bounding box center [343, 327] width 26 height 26
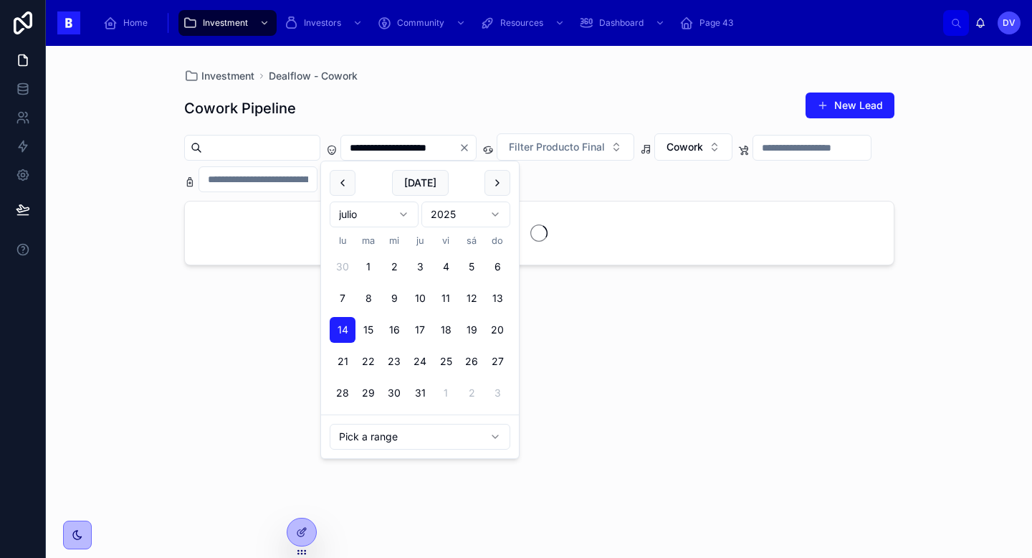
click at [497, 179] on button at bounding box center [498, 183] width 26 height 26
click at [447, 394] on button "29" at bounding box center [446, 393] width 26 height 26
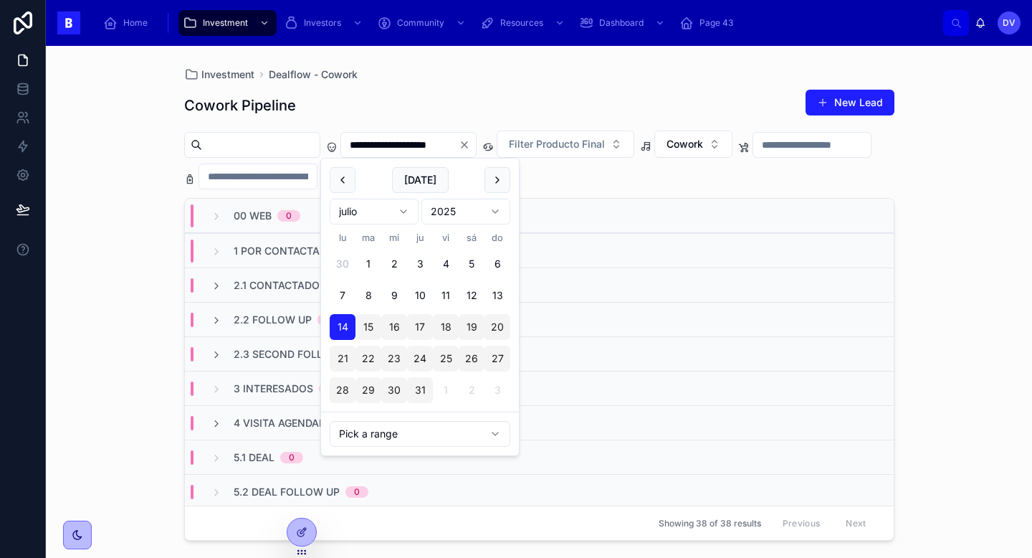
click at [491, 106] on div "Cowork Pipeline New Lead" at bounding box center [539, 105] width 710 height 33
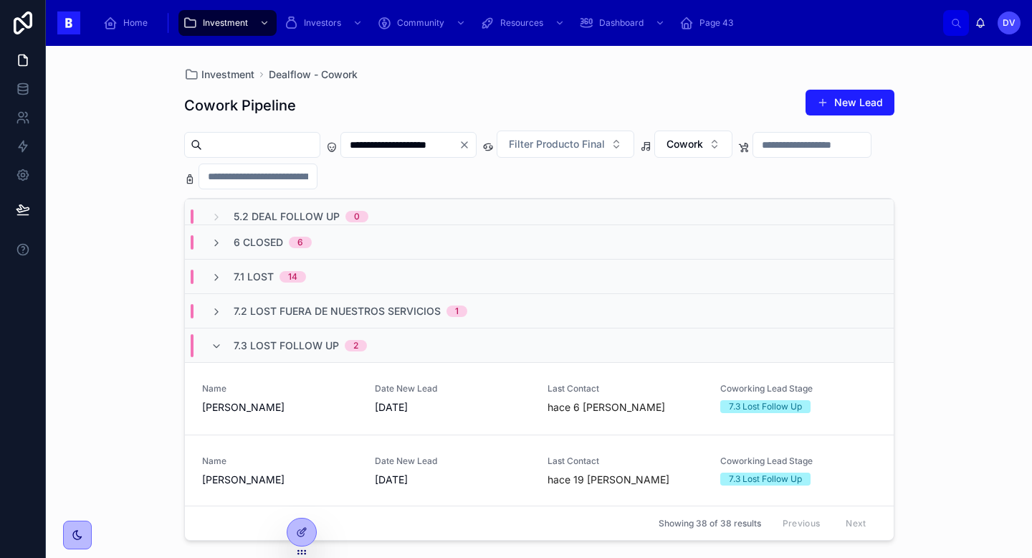
scroll to position [285, 0]
click at [229, 346] on div "7.3 Lost Follow Up 2" at bounding box center [289, 344] width 156 height 23
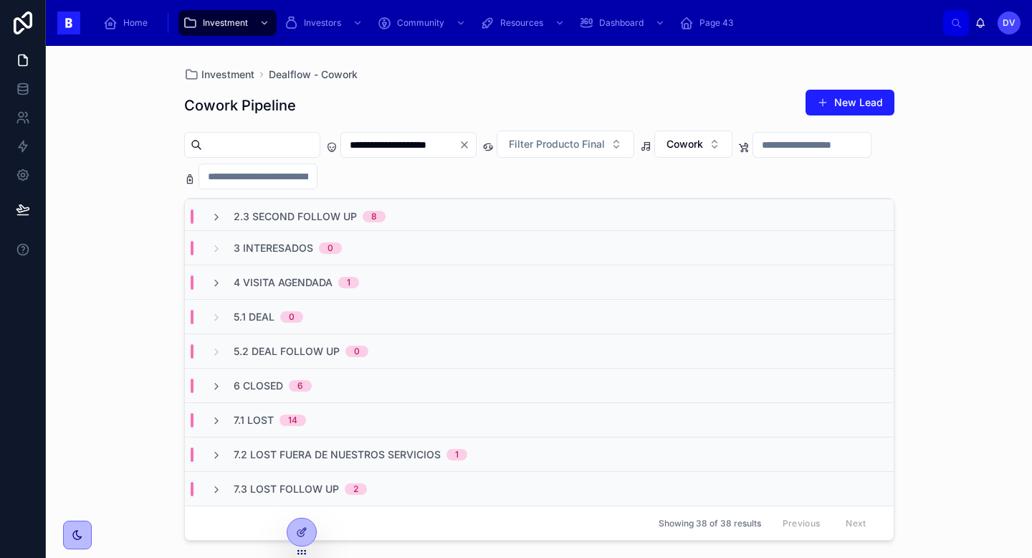
click at [232, 452] on div "7.2 Lost Fuera de nuestros servicios 1" at bounding box center [339, 454] width 257 height 14
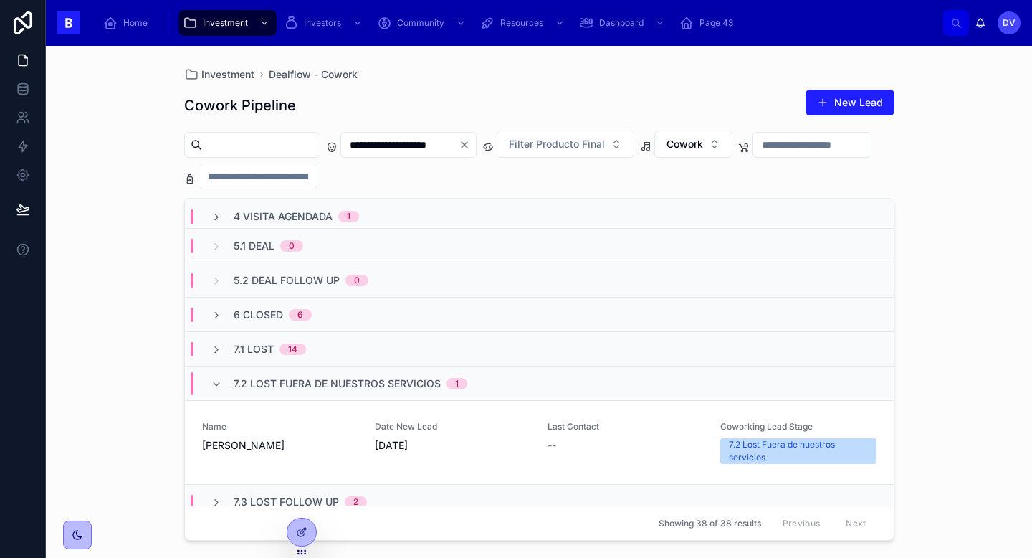
scroll to position [210, 0]
click at [237, 381] on span "7.2 Lost Fuera de nuestros servicios" at bounding box center [337, 385] width 207 height 14
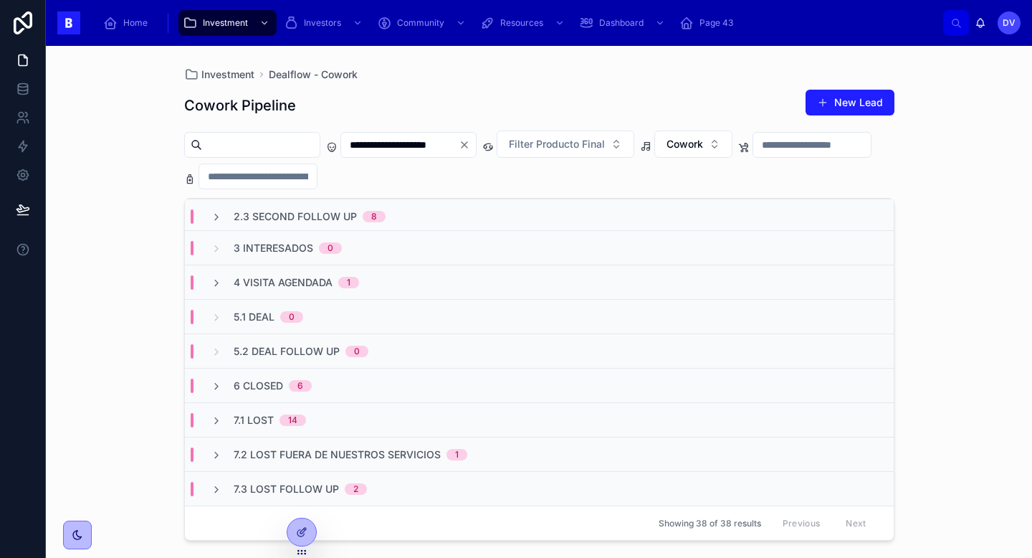
click at [247, 419] on span "7.1 Lost" at bounding box center [254, 420] width 40 height 14
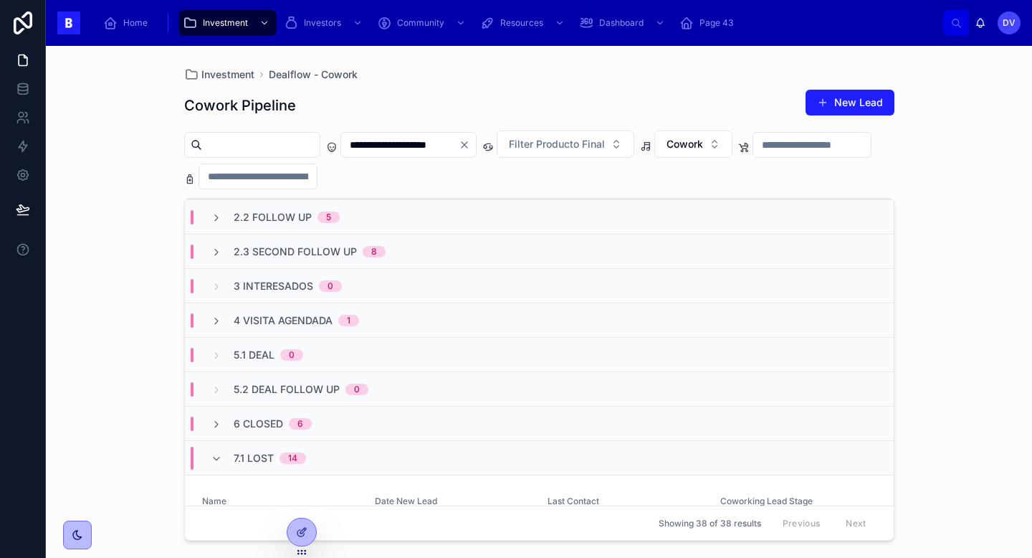
scroll to position [111, 0]
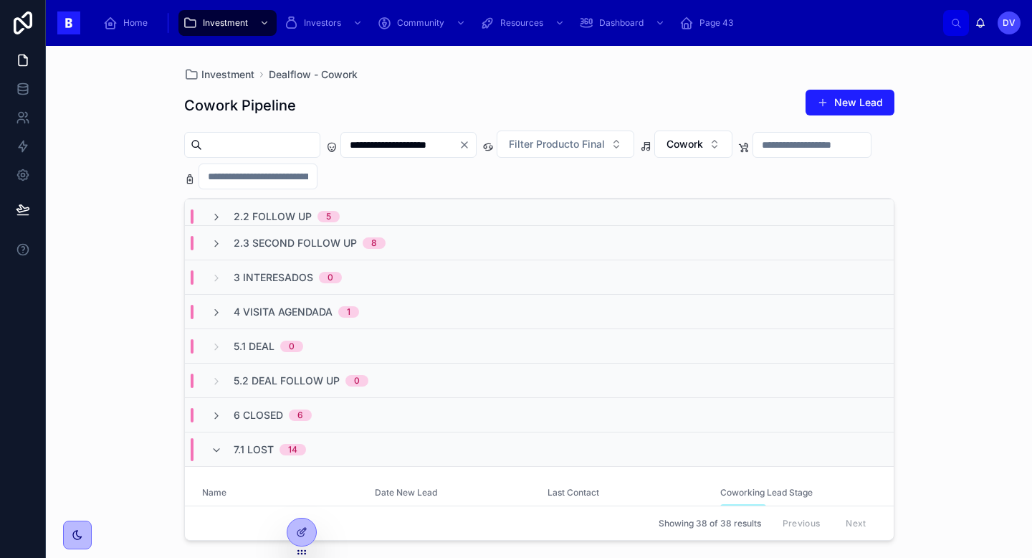
click at [254, 450] on span "7.1 Lost" at bounding box center [254, 449] width 40 height 14
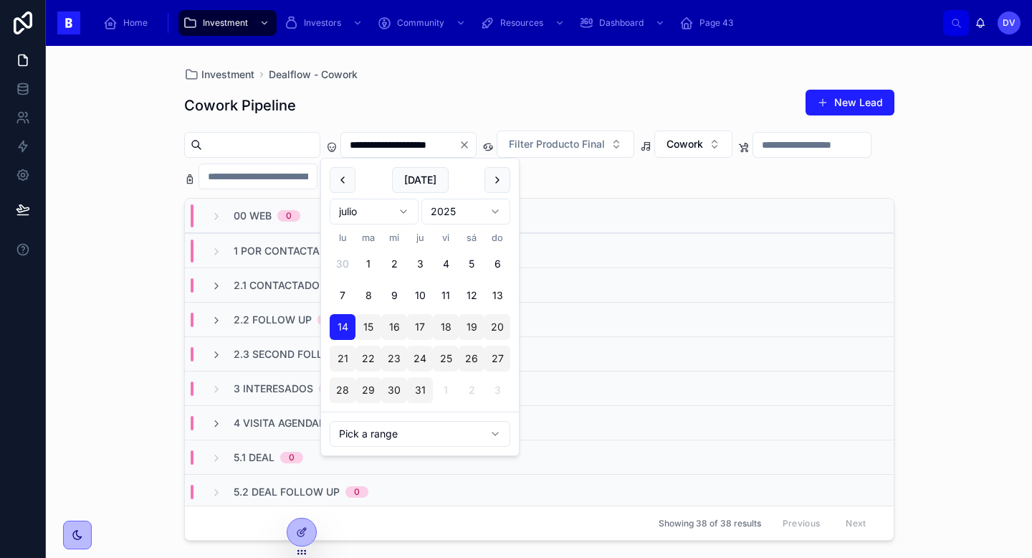
click at [459, 143] on input "**********" at bounding box center [400, 145] width 118 height 20
click at [498, 184] on button at bounding box center [498, 180] width 26 height 26
click at [424, 393] on button "28" at bounding box center [420, 390] width 26 height 26
type input "**********"
click at [541, 86] on div "**********" at bounding box center [539, 310] width 710 height 460
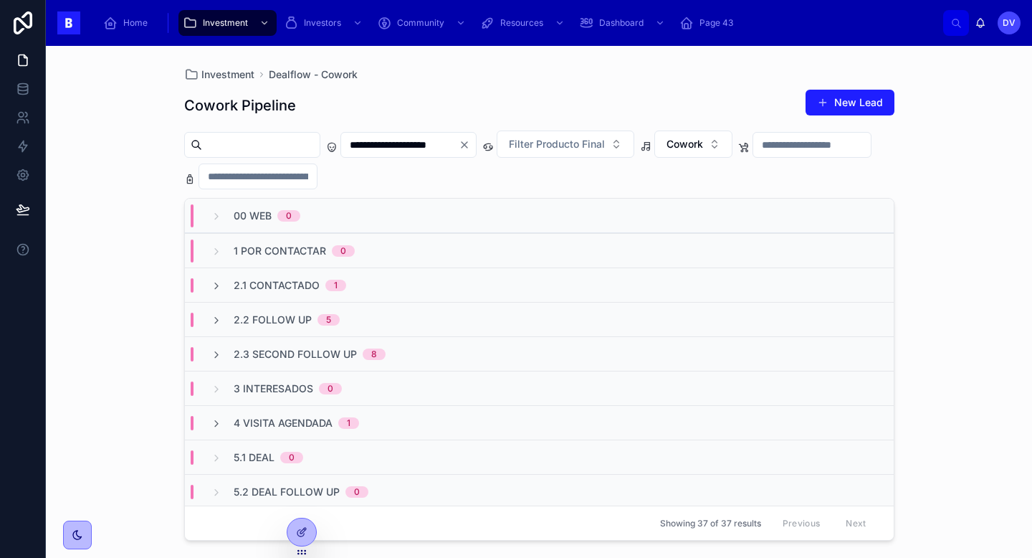
scroll to position [34, 0]
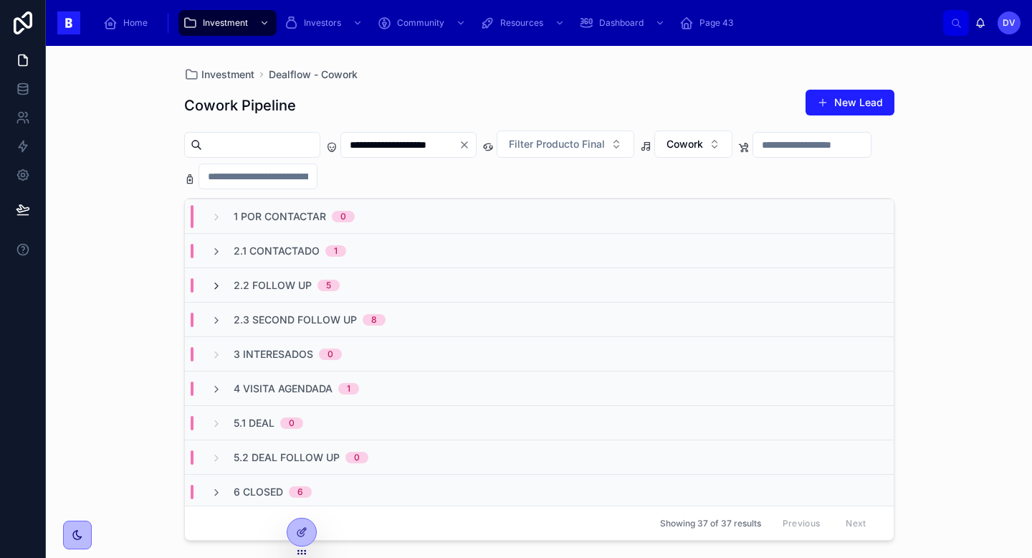
click at [215, 287] on icon at bounding box center [216, 285] width 11 height 11
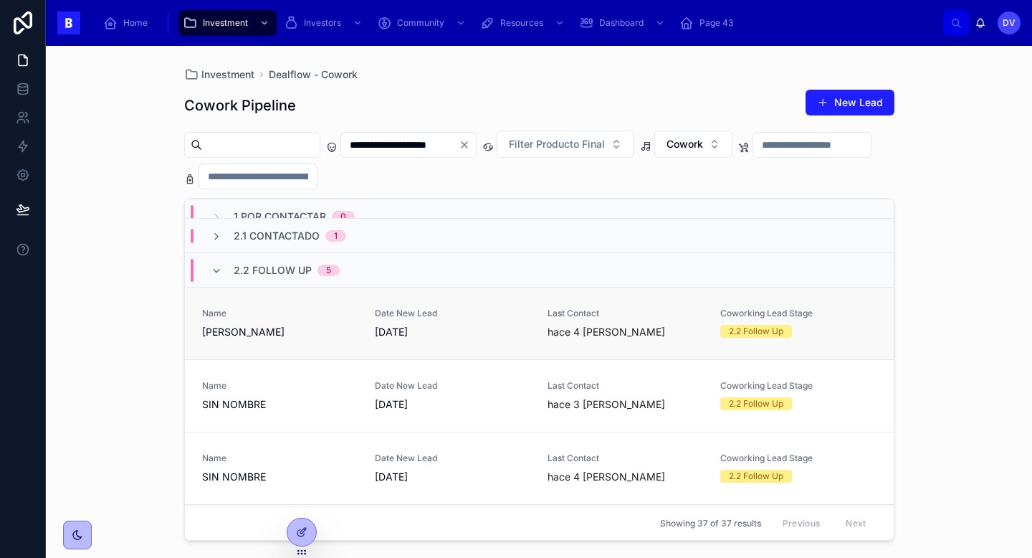
scroll to position [46, 0]
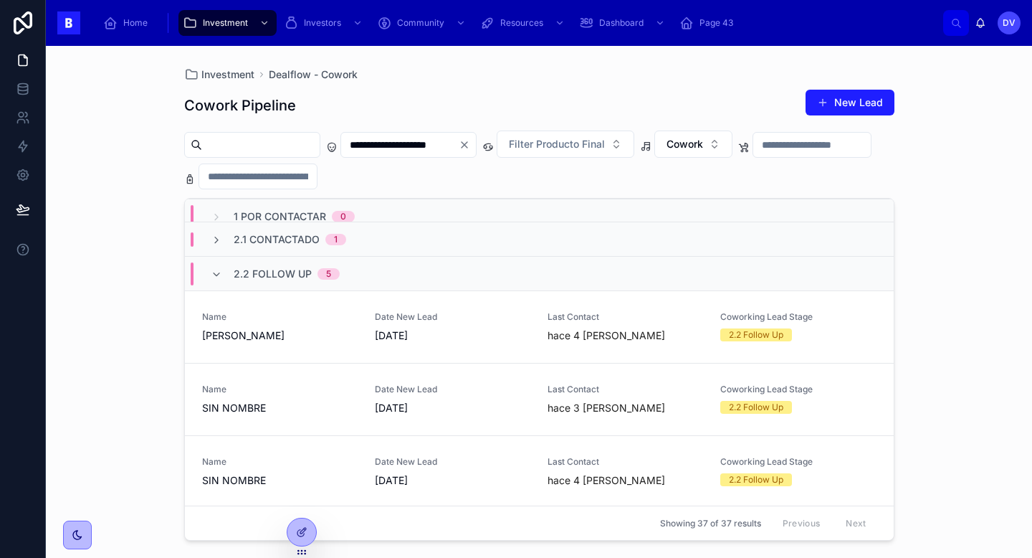
click at [299, 242] on span "2.1 Contactado" at bounding box center [277, 239] width 86 height 14
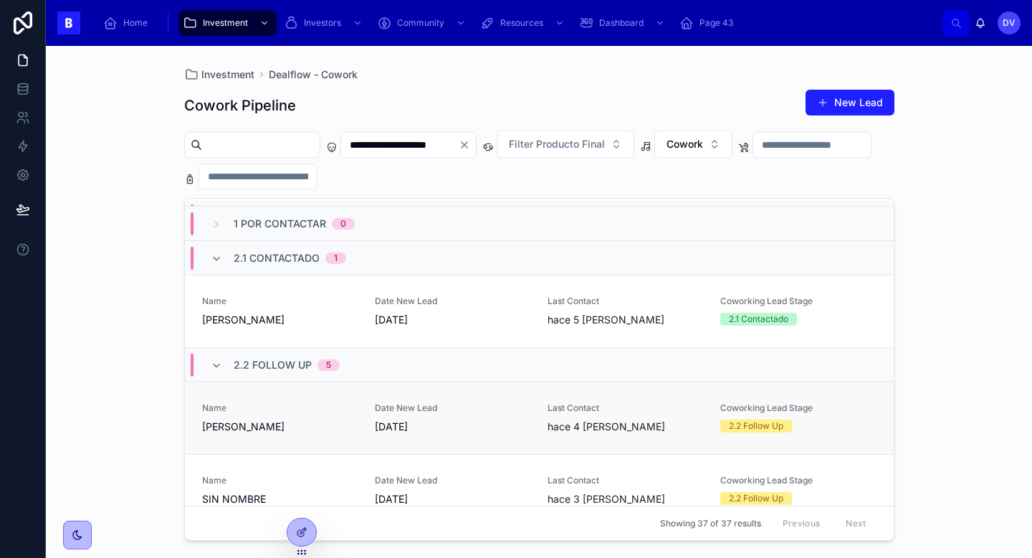
scroll to position [14, 0]
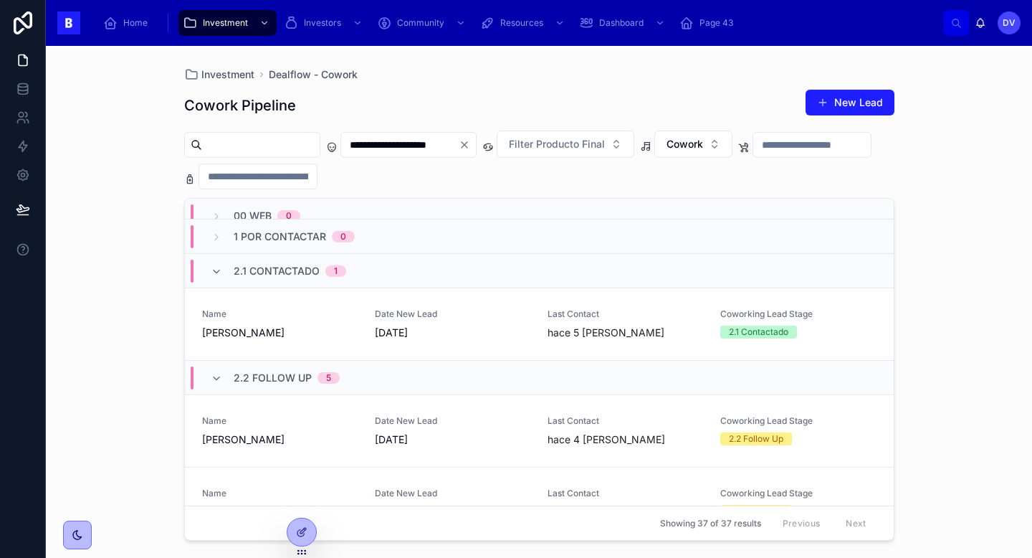
click at [255, 274] on span "2.1 Contactado" at bounding box center [277, 271] width 86 height 14
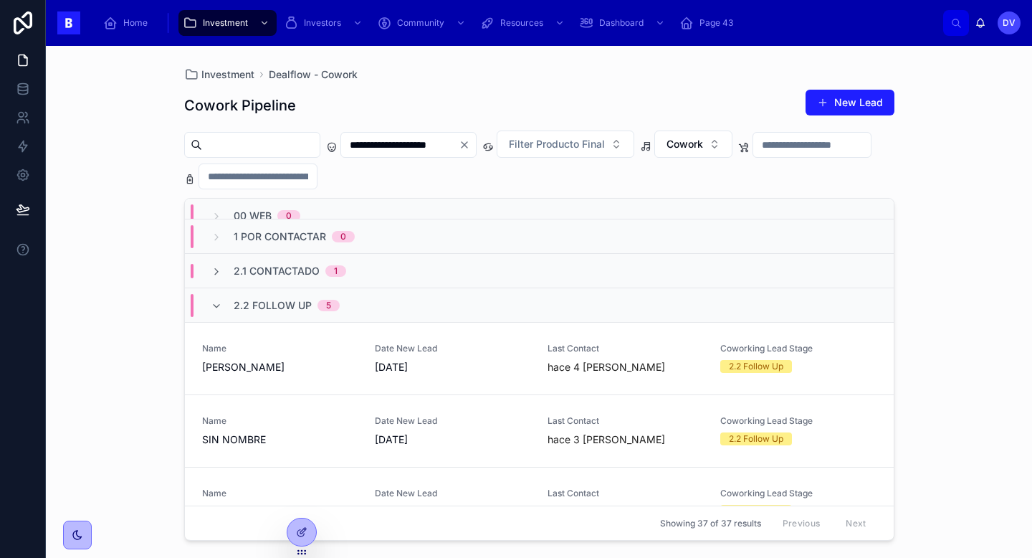
click at [238, 305] on span "2.2 Follow Up" at bounding box center [273, 305] width 78 height 14
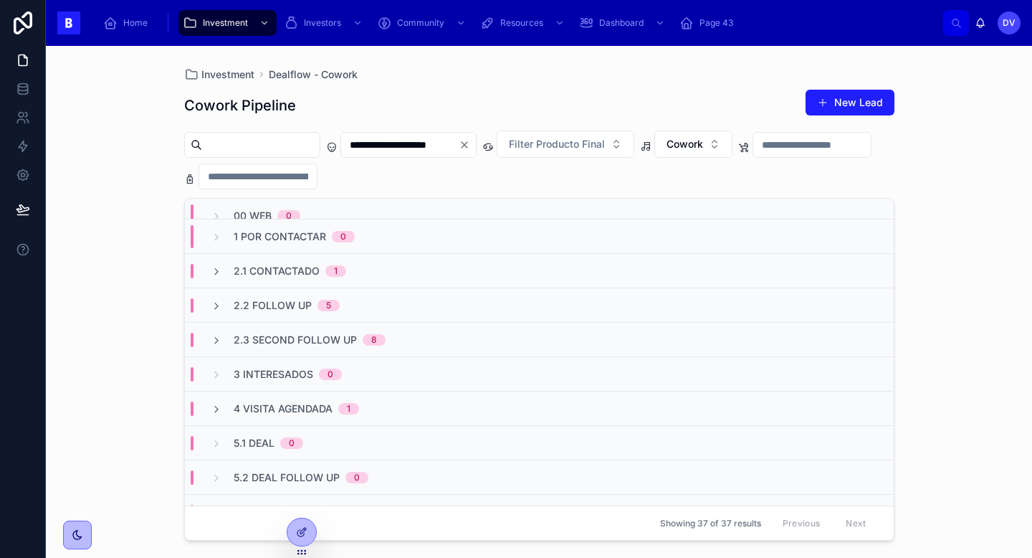
click at [258, 343] on span "2.3 Second Follow Up" at bounding box center [295, 340] width 123 height 14
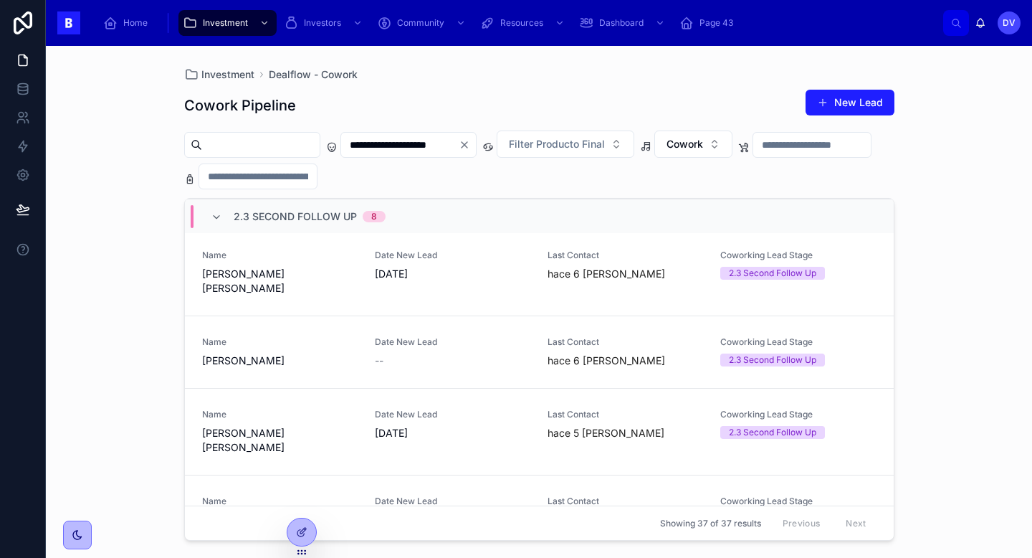
scroll to position [361, 0]
click at [255, 222] on span "2.3 Second Follow Up" at bounding box center [295, 216] width 123 height 14
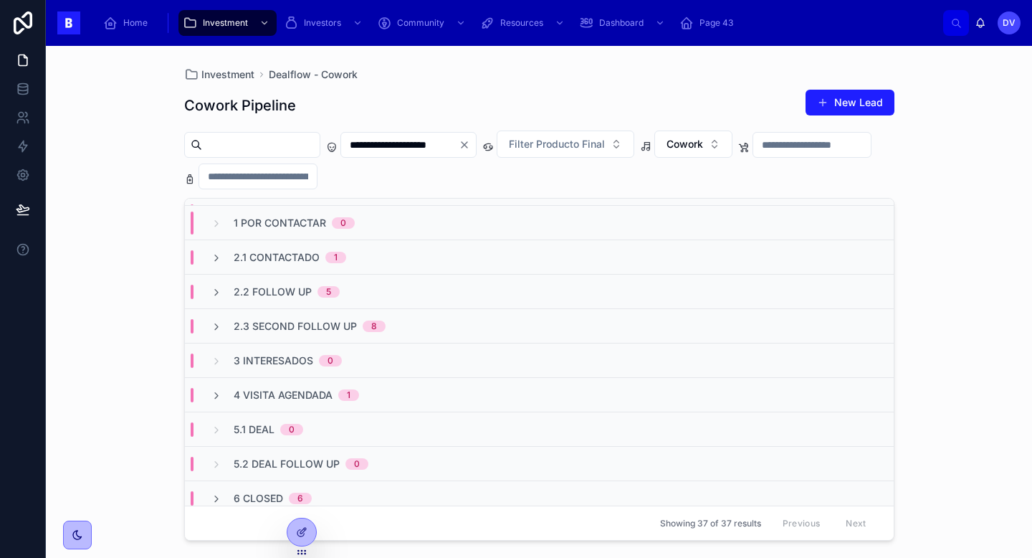
scroll to position [141, 0]
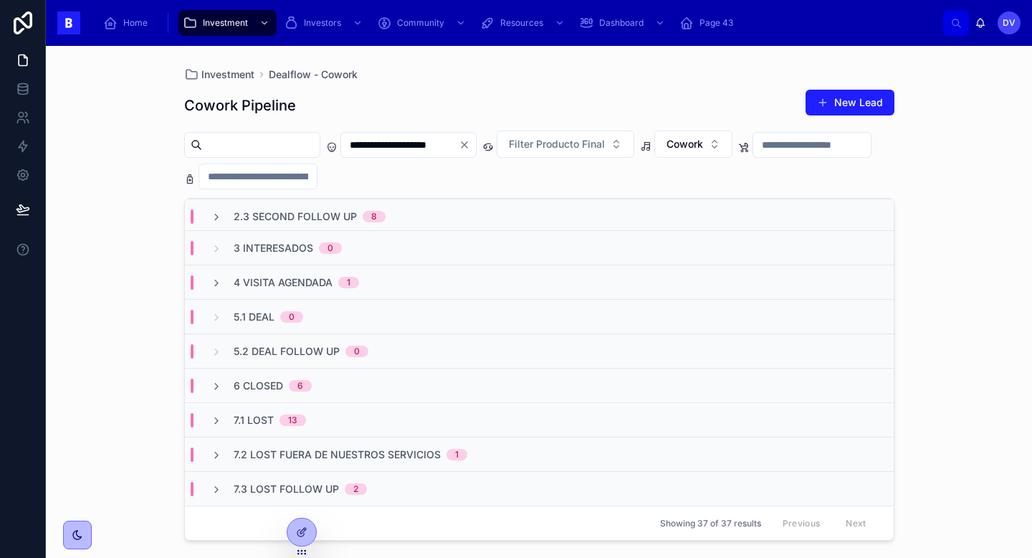
click at [257, 422] on span "7.1 Lost" at bounding box center [254, 420] width 40 height 14
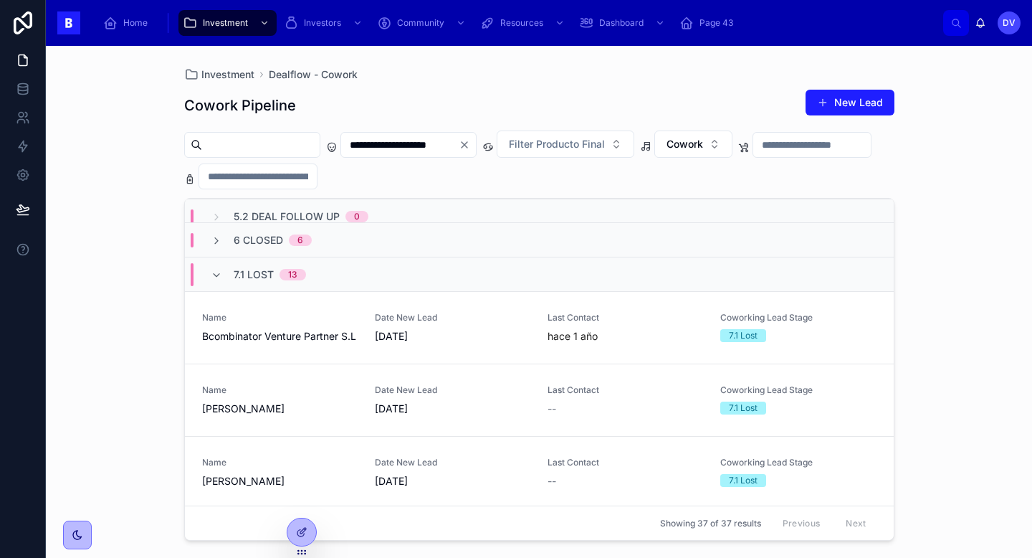
scroll to position [277, 0]
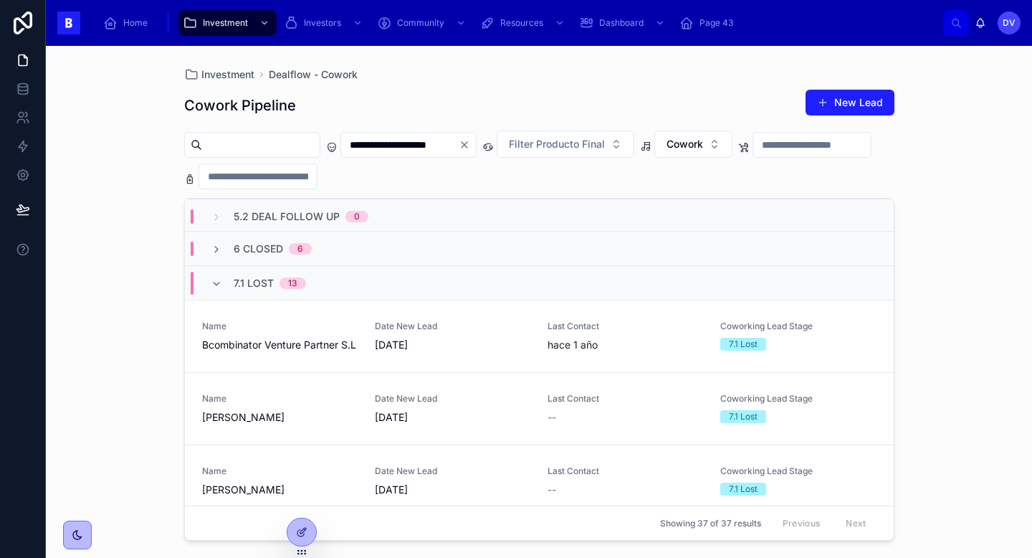
click at [275, 282] on div "7.1 Lost 13" at bounding box center [270, 283] width 72 height 23
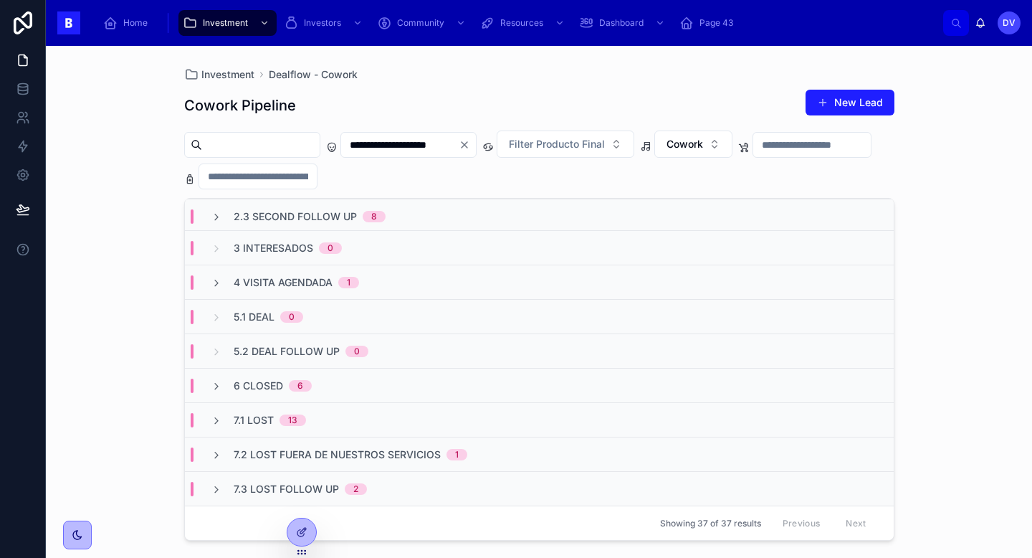
click at [282, 490] on span "7.3 Lost Follow Up" at bounding box center [286, 489] width 105 height 14
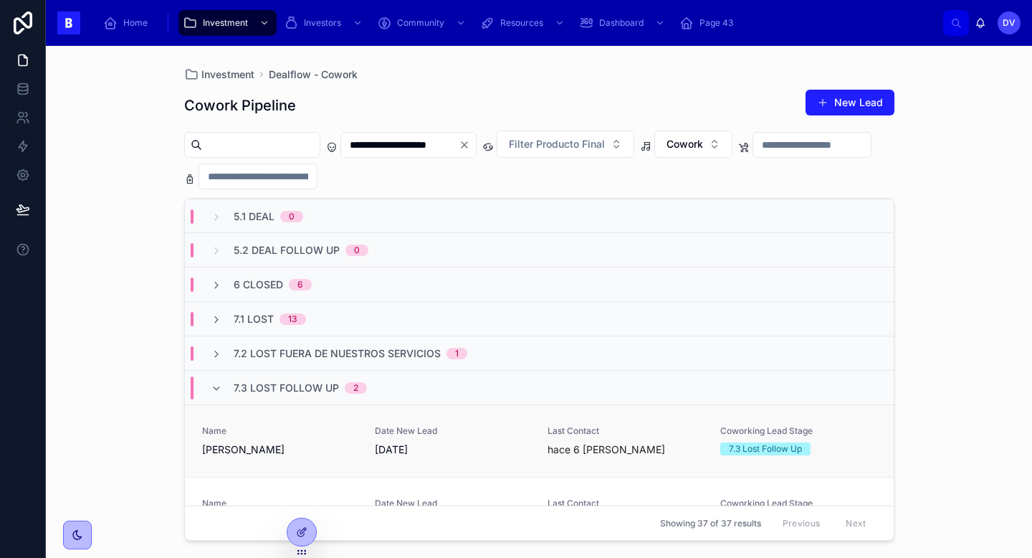
scroll to position [200, 0]
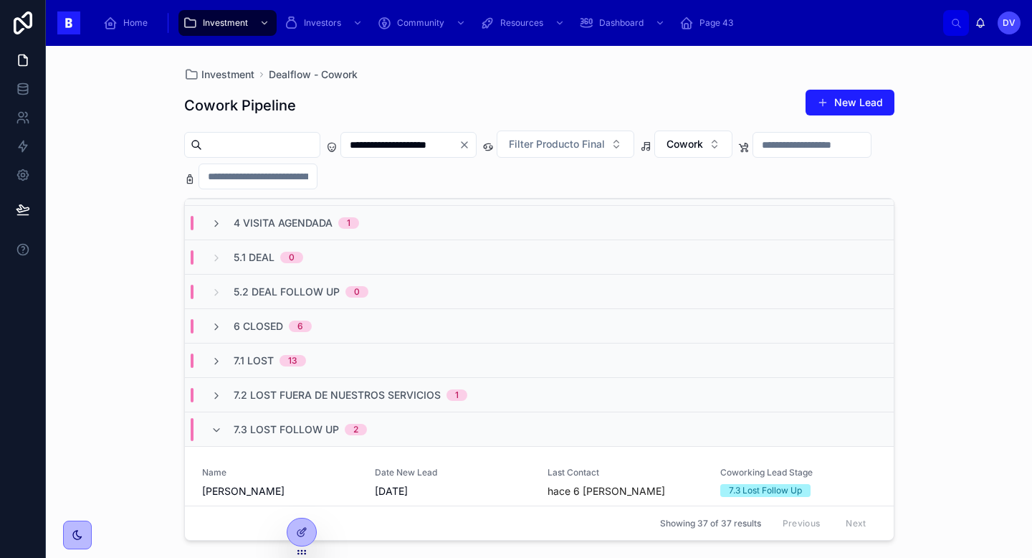
click at [307, 432] on span "7.3 Lost Follow Up" at bounding box center [286, 429] width 105 height 14
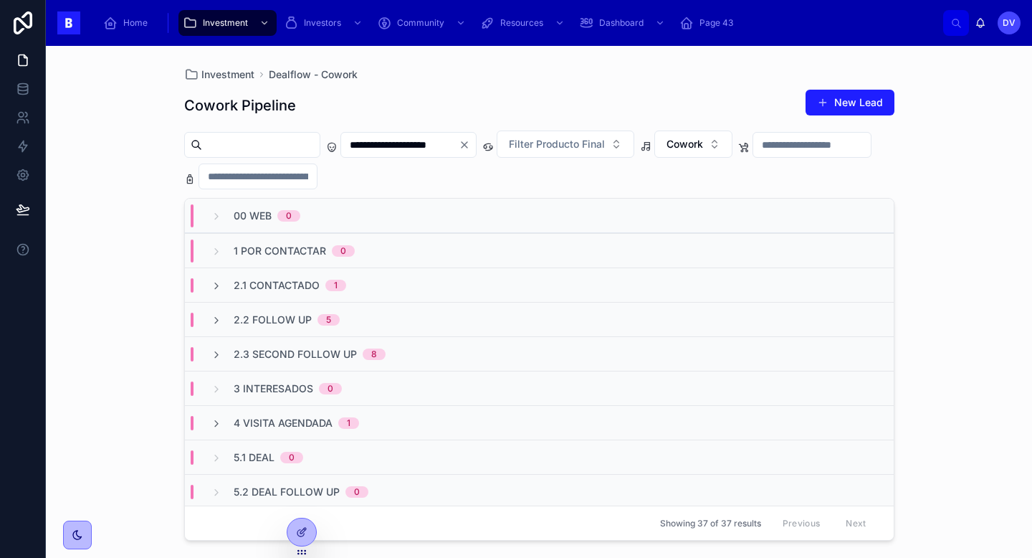
scroll to position [2, 0]
click at [303, 321] on span "2.2 Follow Up" at bounding box center [273, 317] width 78 height 14
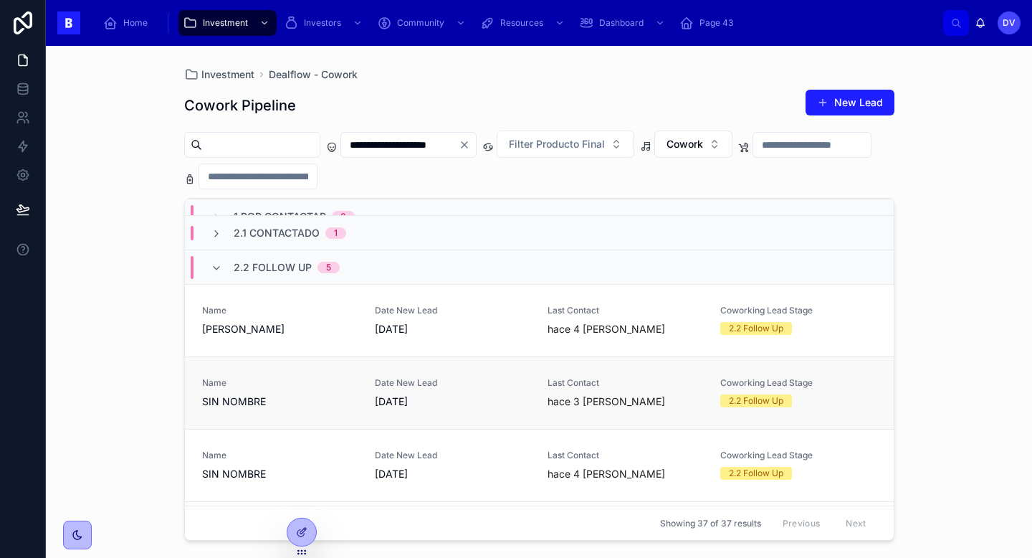
scroll to position [0, 0]
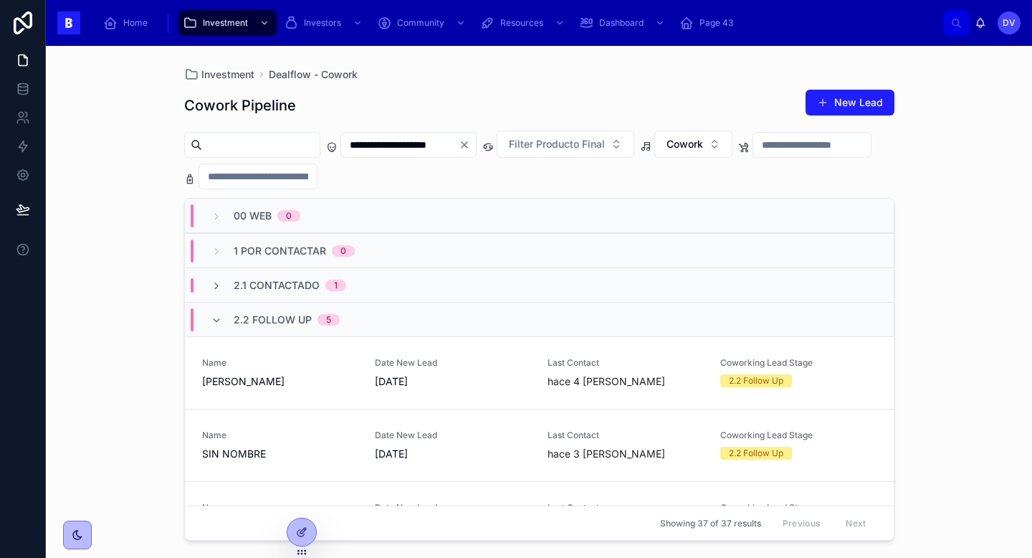
click at [287, 325] on span "2.2 Follow Up" at bounding box center [273, 320] width 78 height 14
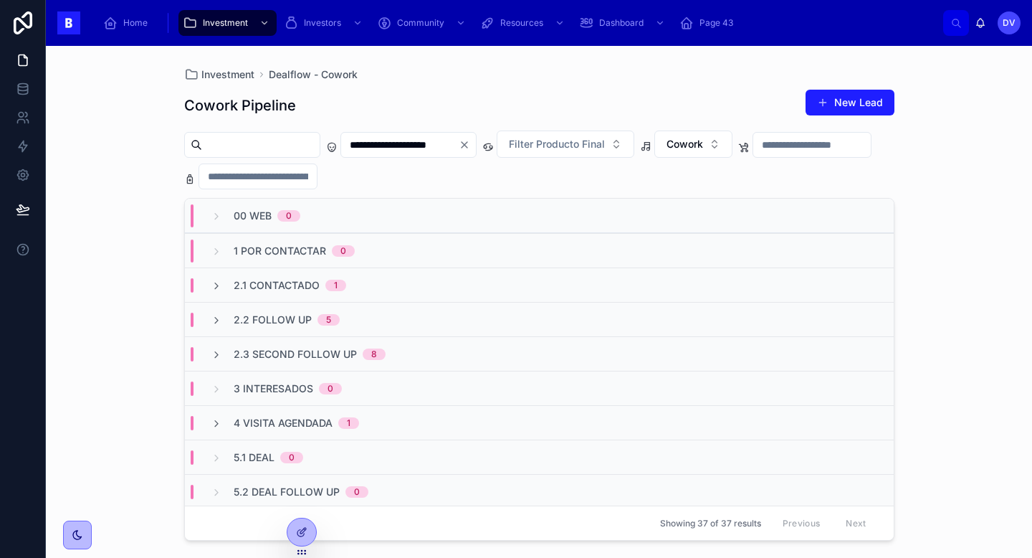
click at [470, 147] on icon "Clear" at bounding box center [464, 144] width 11 height 11
click at [443, 147] on input "text" at bounding box center [400, 145] width 118 height 20
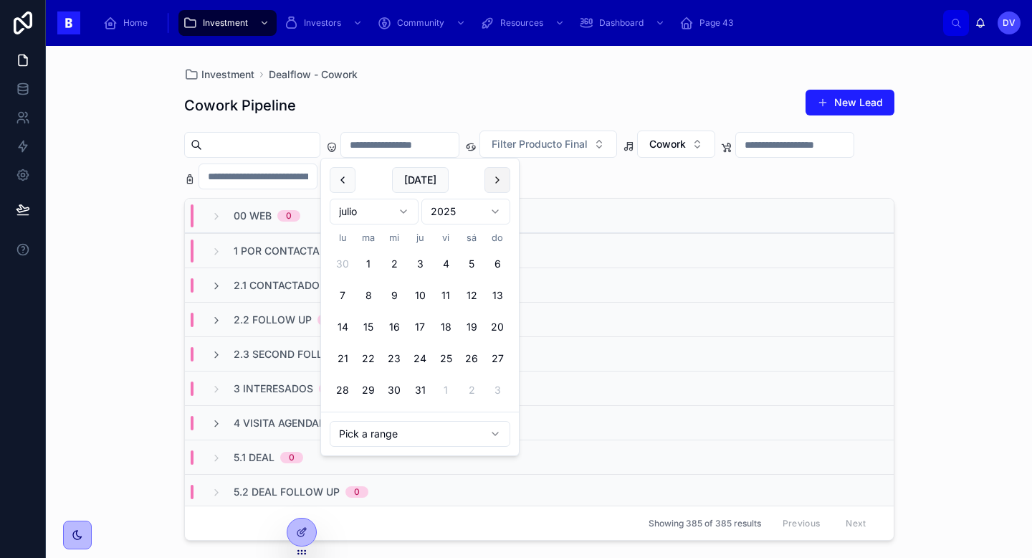
click at [495, 185] on button at bounding box center [498, 180] width 26 height 26
click at [419, 391] on button "28" at bounding box center [420, 390] width 26 height 26
type input "**********"
click at [489, 77] on div "Investment Dealflow - Cowork" at bounding box center [539, 74] width 710 height 11
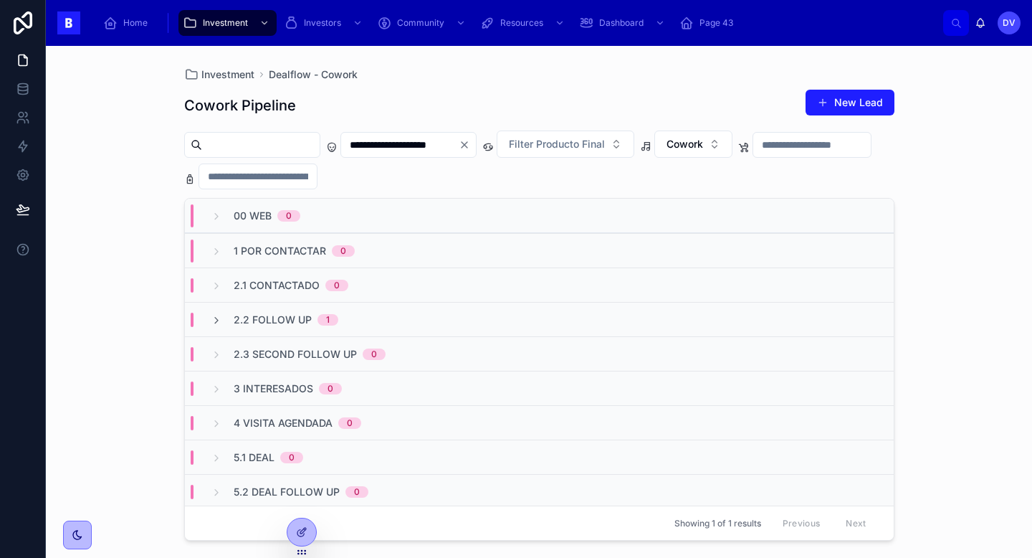
click at [470, 143] on icon "Clear" at bounding box center [464, 144] width 11 height 11
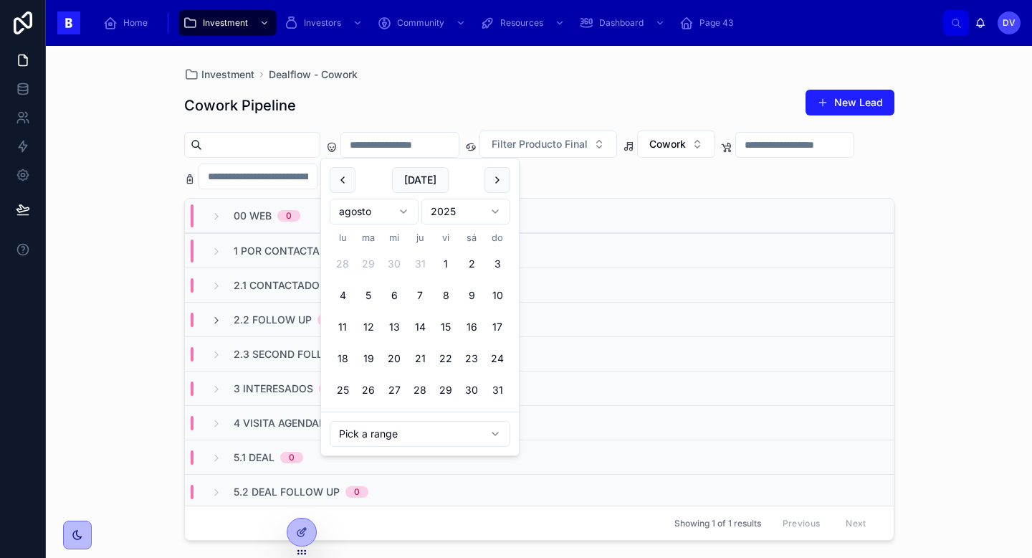
click at [439, 137] on input "text" at bounding box center [400, 145] width 118 height 20
click at [396, 388] on button "27" at bounding box center [394, 390] width 26 height 26
type input "**********"
click at [475, 105] on div "Cowork Pipeline New Lead" at bounding box center [539, 105] width 710 height 33
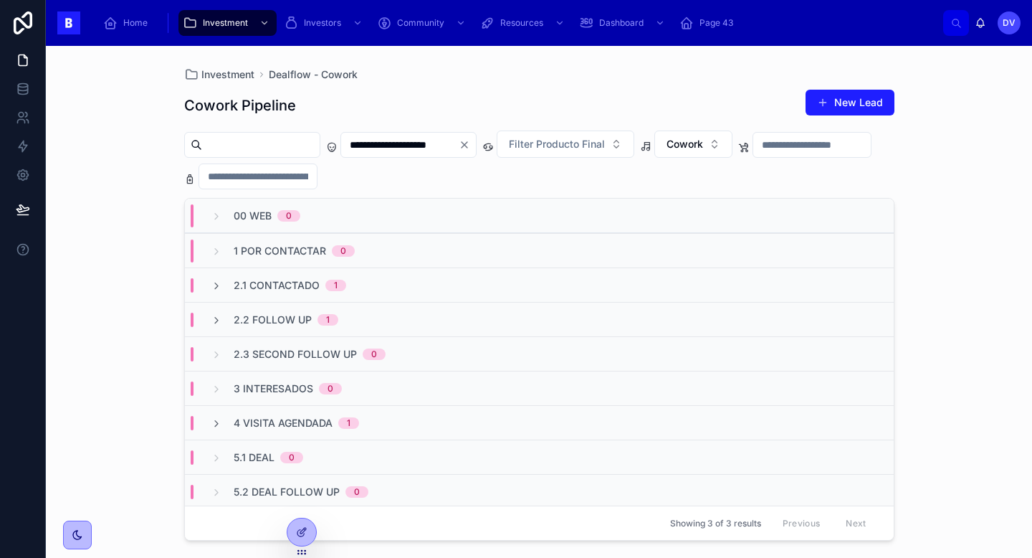
click at [348, 287] on div "2.1 Contactado 1" at bounding box center [279, 285] width 170 height 14
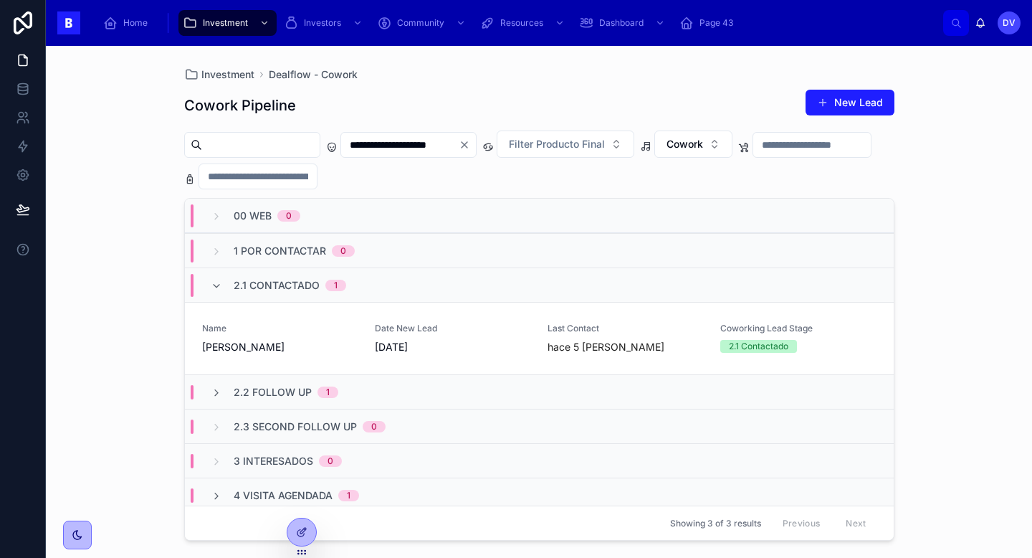
click at [348, 287] on div "2.1 Contactado 1" at bounding box center [279, 285] width 170 height 23
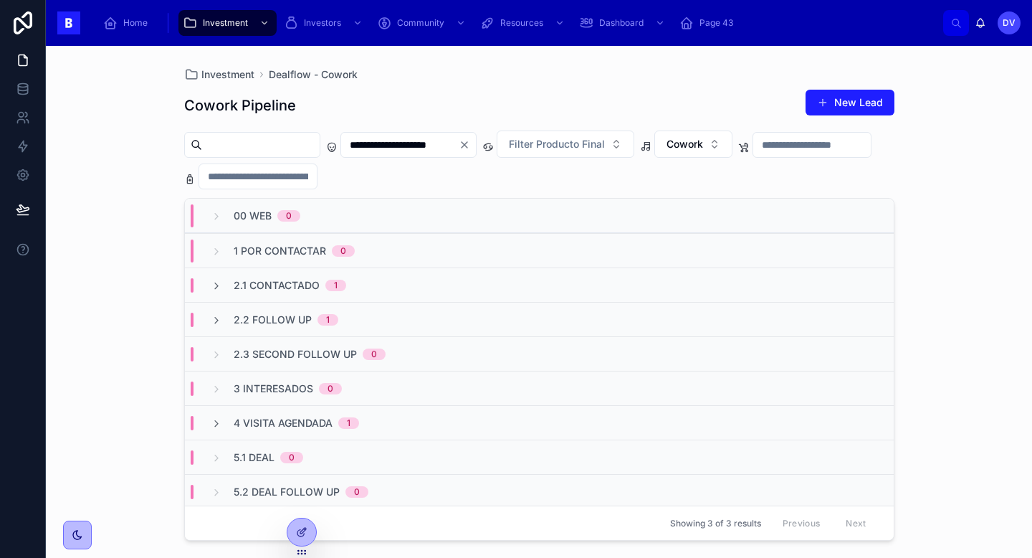
click at [342, 327] on div "2.2 Follow Up 1" at bounding box center [539, 319] width 709 height 34
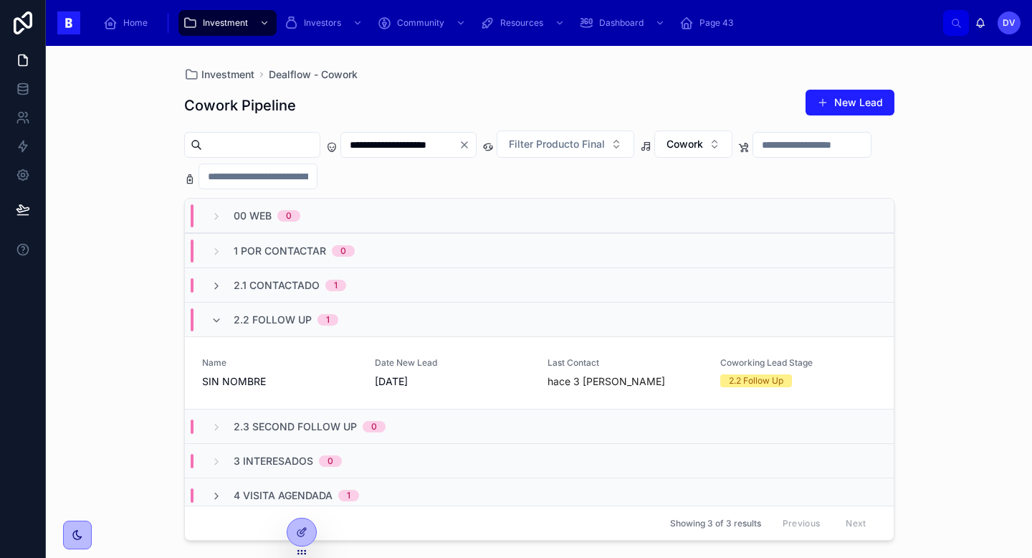
click at [342, 327] on div "2.2 Follow Up 1" at bounding box center [275, 319] width 162 height 23
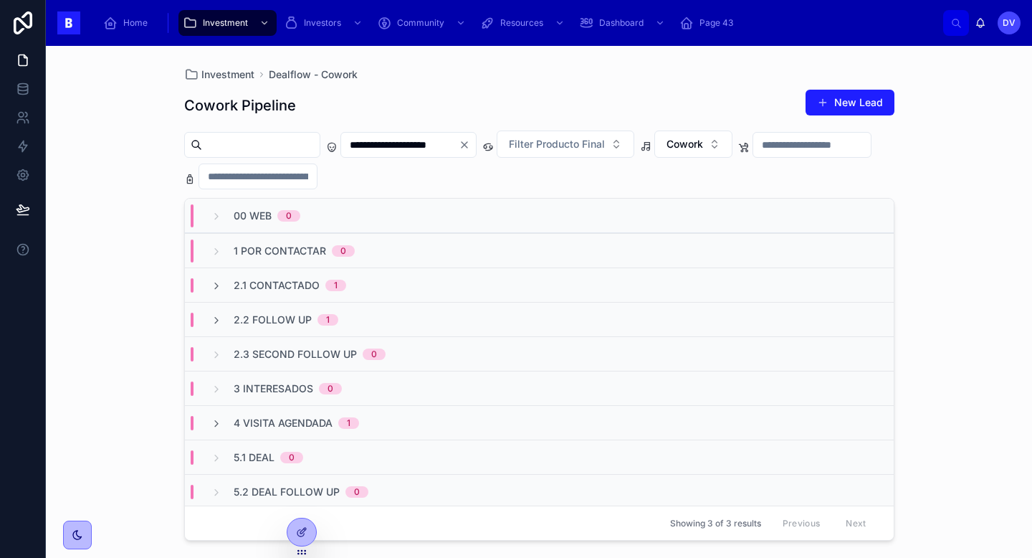
click at [338, 425] on div "1" at bounding box center [348, 422] width 21 height 11
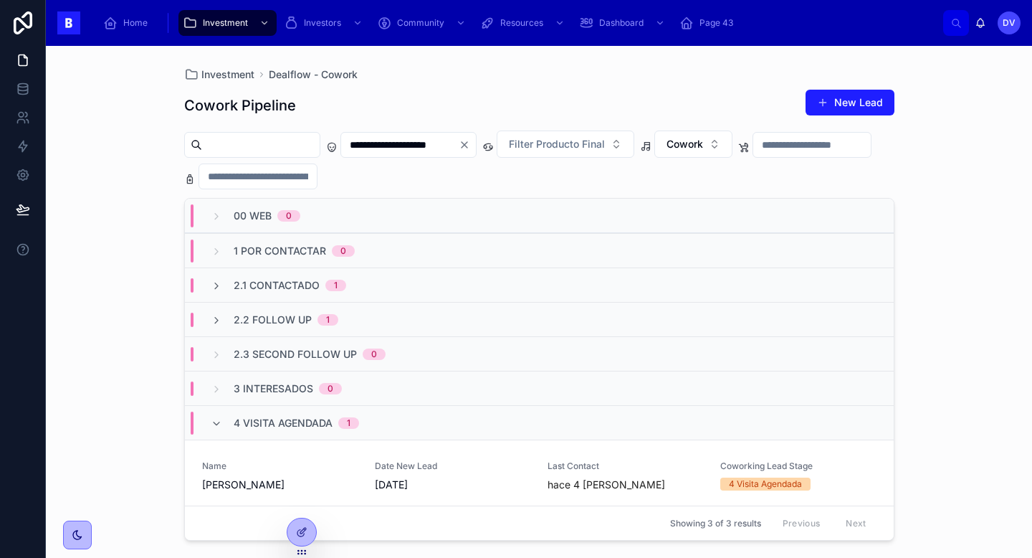
click at [355, 285] on div "2.1 Contactado 1" at bounding box center [279, 285] width 170 height 14
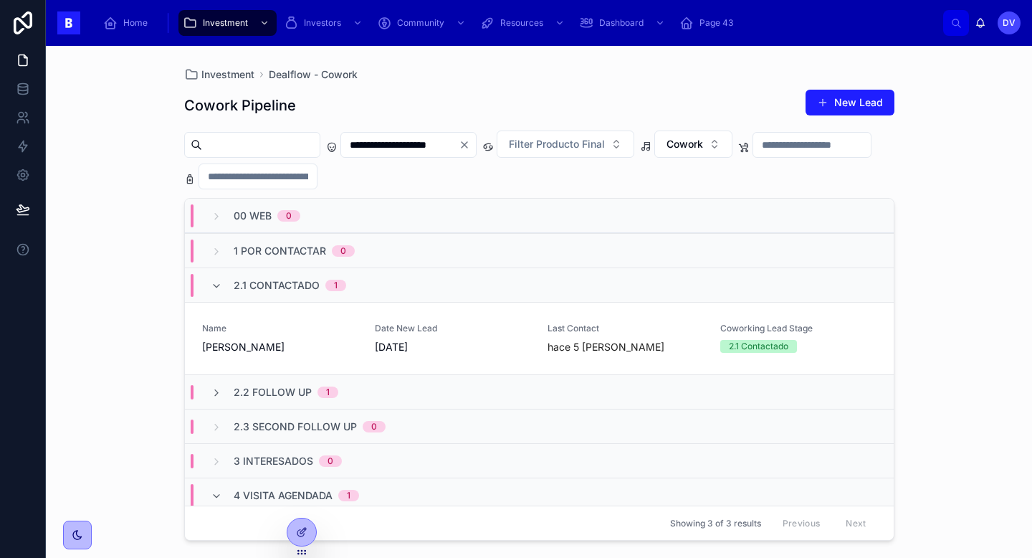
click at [355, 285] on div "2.1 Contactado 1" at bounding box center [279, 285] width 170 height 23
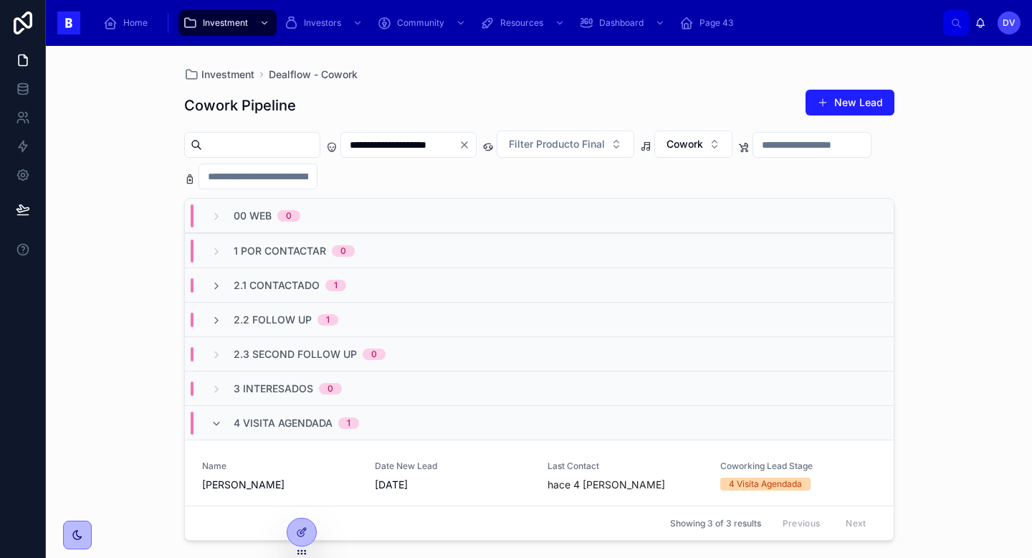
click at [305, 418] on span "4 Visita Agendada" at bounding box center [283, 423] width 99 height 14
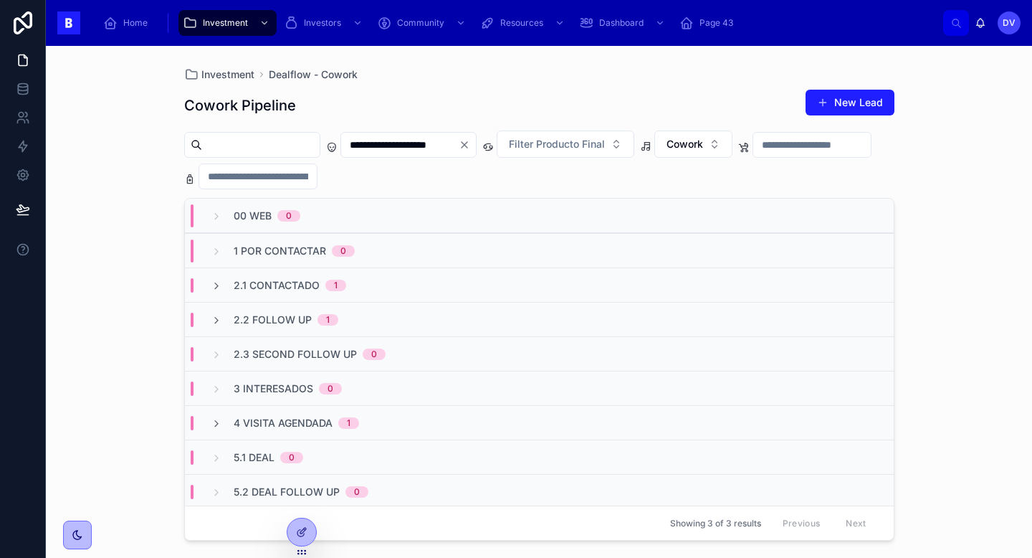
click at [470, 148] on icon "Clear" at bounding box center [464, 144] width 11 height 11
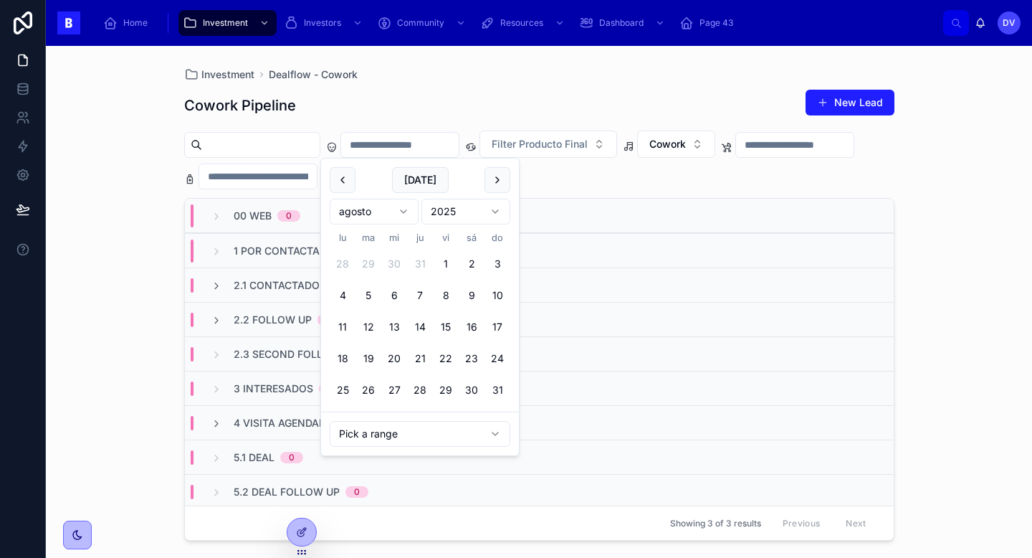
click at [453, 150] on input "text" at bounding box center [400, 145] width 118 height 20
click at [423, 390] on button "28" at bounding box center [420, 390] width 26 height 26
type input "**********"
click at [508, 80] on div "**********" at bounding box center [539, 310] width 710 height 460
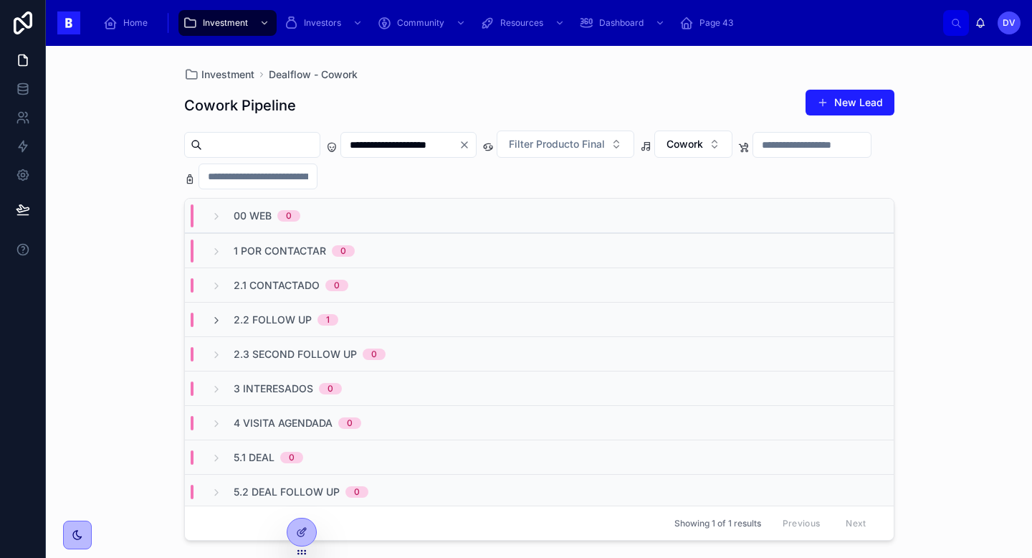
click at [358, 319] on div "2.2 Follow Up 1" at bounding box center [539, 319] width 709 height 34
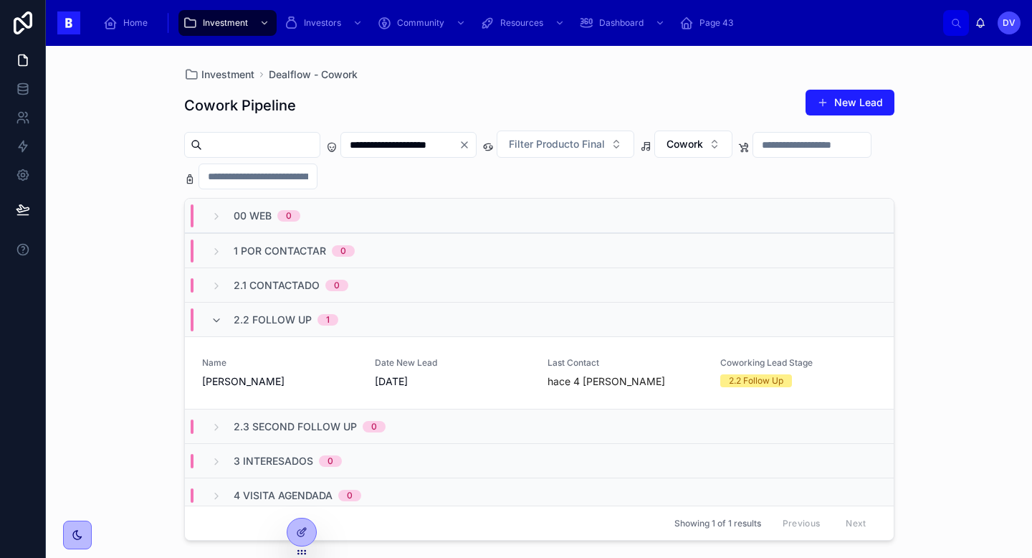
click at [346, 323] on div "2.2 Follow Up 1" at bounding box center [275, 319] width 162 height 23
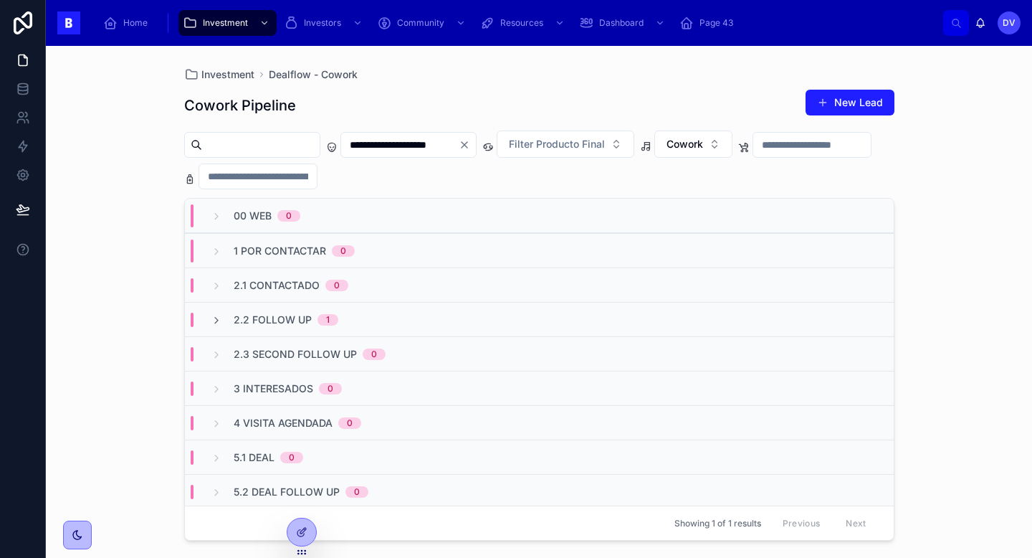
click at [459, 146] on input "**********" at bounding box center [400, 145] width 118 height 20
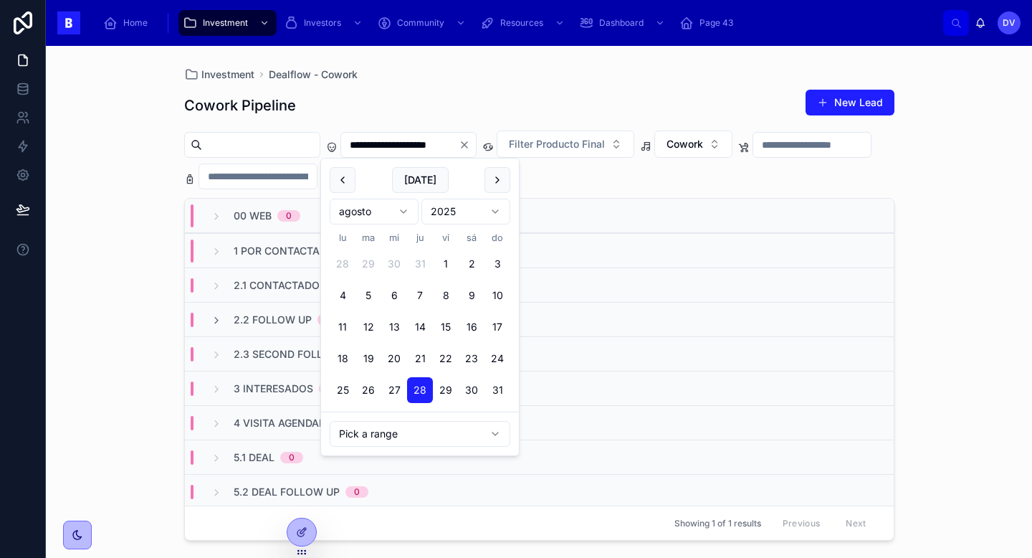
click at [467, 146] on icon "Clear" at bounding box center [465, 145] width 6 height 6
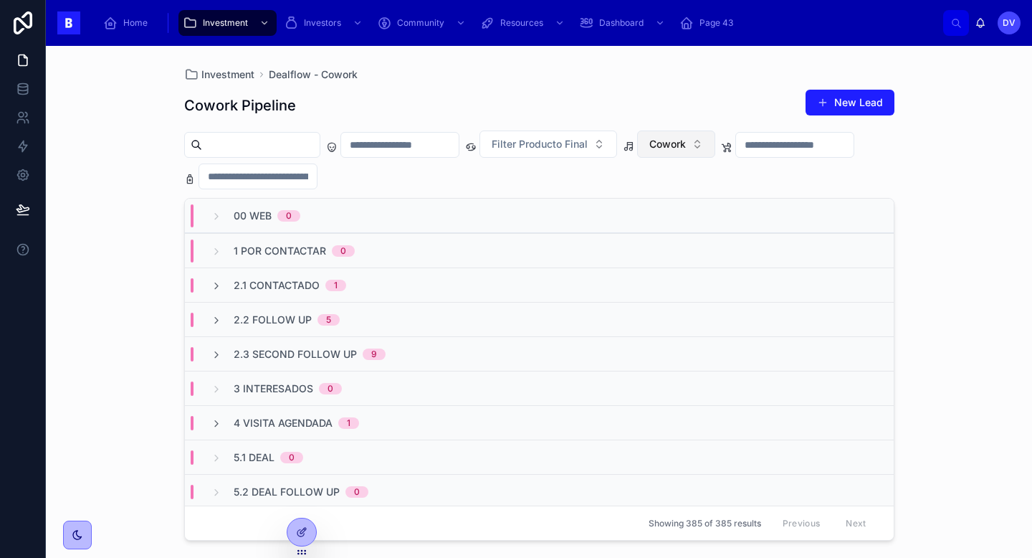
click at [715, 152] on button "Cowork" at bounding box center [676, 143] width 78 height 27
click at [725, 199] on div "None" at bounding box center [703, 202] width 172 height 23
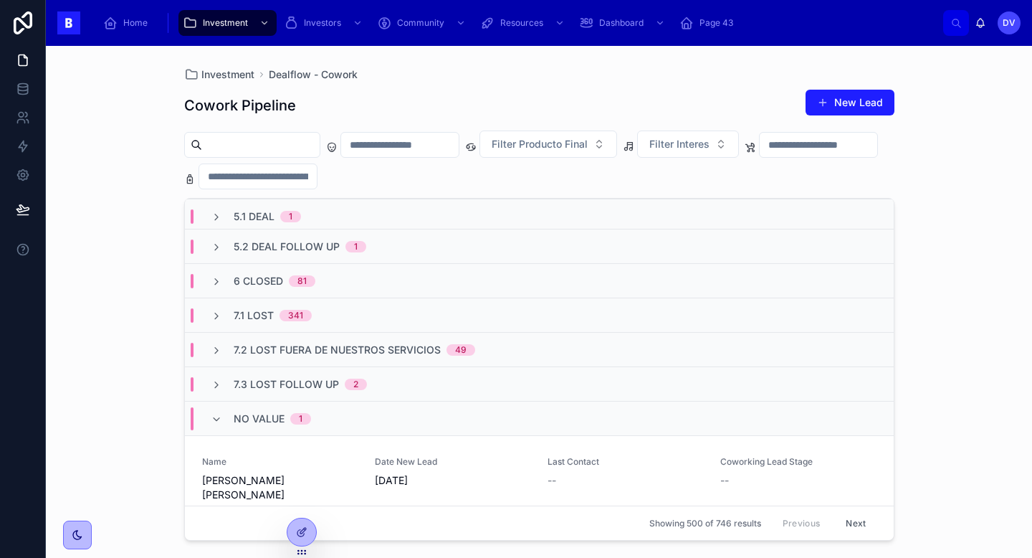
scroll to position [247, 0]
click at [485, 472] on span "[DATE]" at bounding box center [453, 478] width 156 height 14
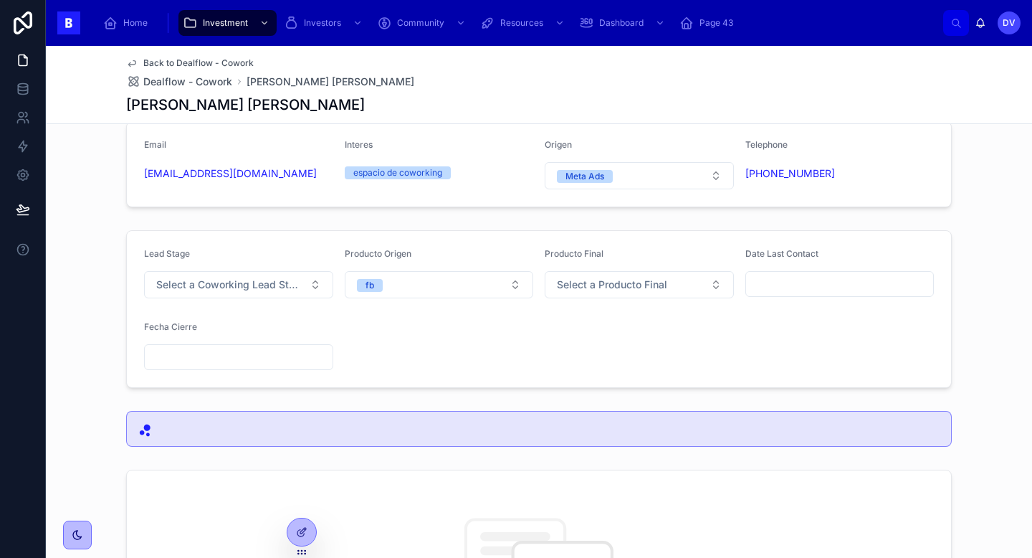
scroll to position [27, 0]
click at [404, 173] on div "espacio de coworking" at bounding box center [397, 172] width 89 height 13
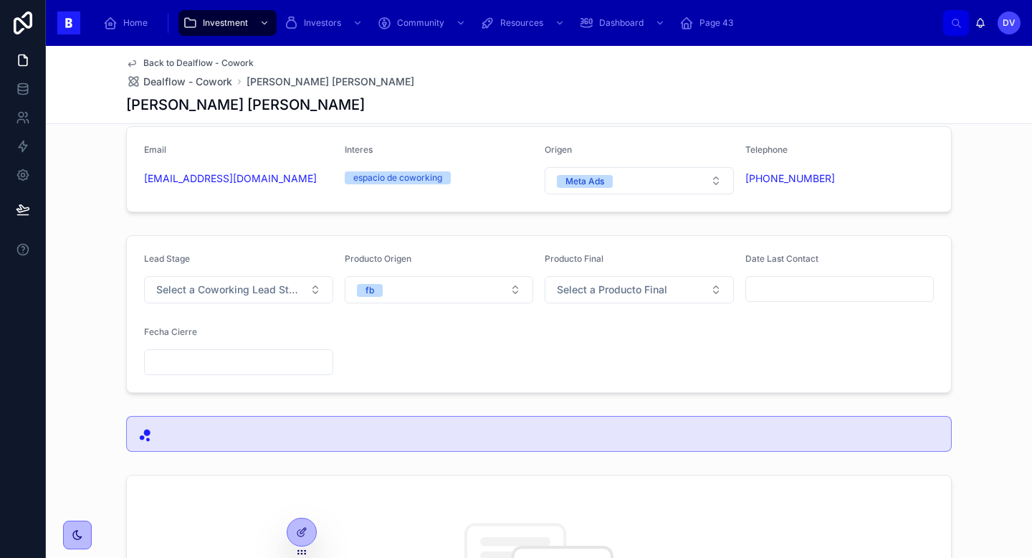
scroll to position [0, 0]
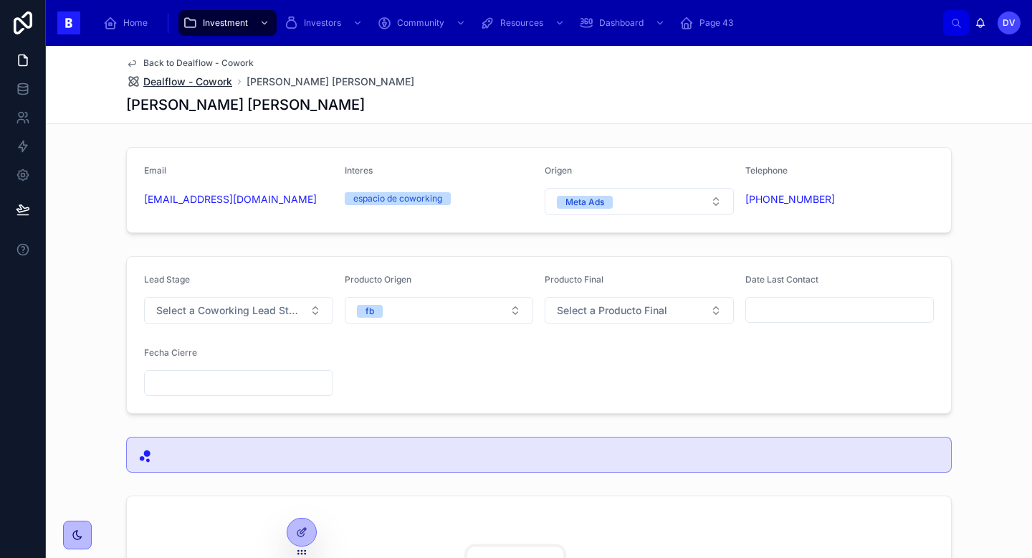
click at [189, 85] on span "Dealflow - Cowork" at bounding box center [187, 82] width 89 height 14
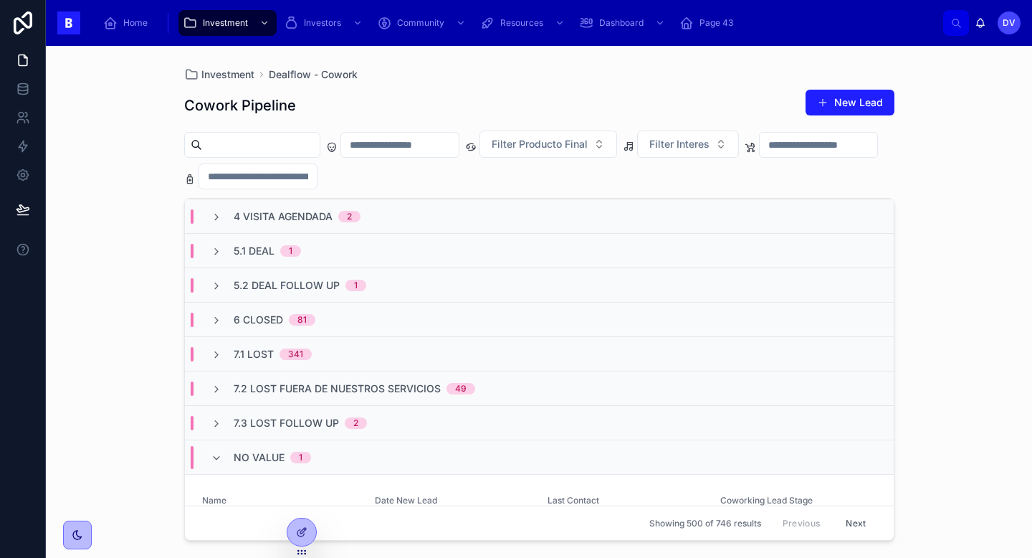
scroll to position [247, 0]
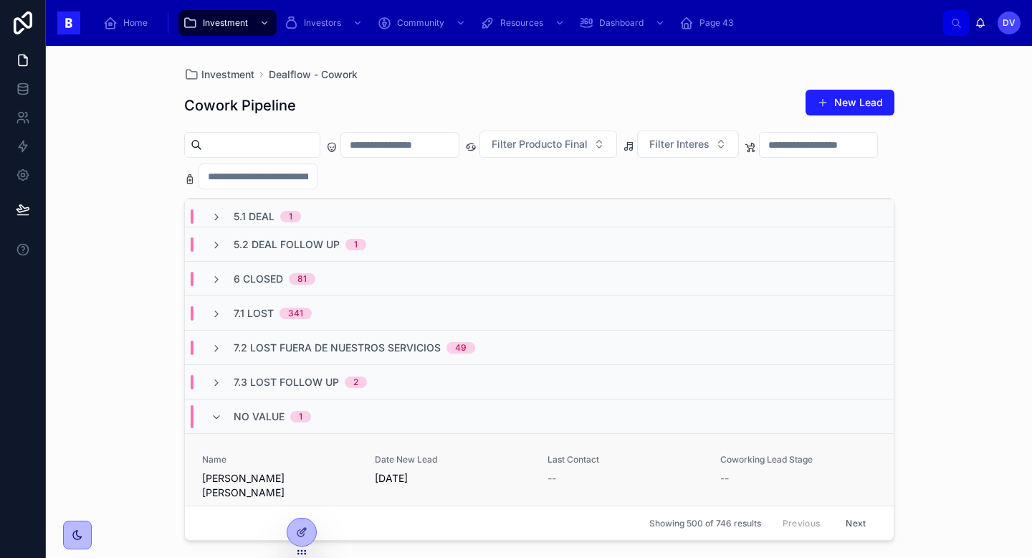
click at [268, 483] on span "[PERSON_NAME] [PERSON_NAME]" at bounding box center [280, 485] width 156 height 29
